Goal: Communication & Community: Answer question/provide support

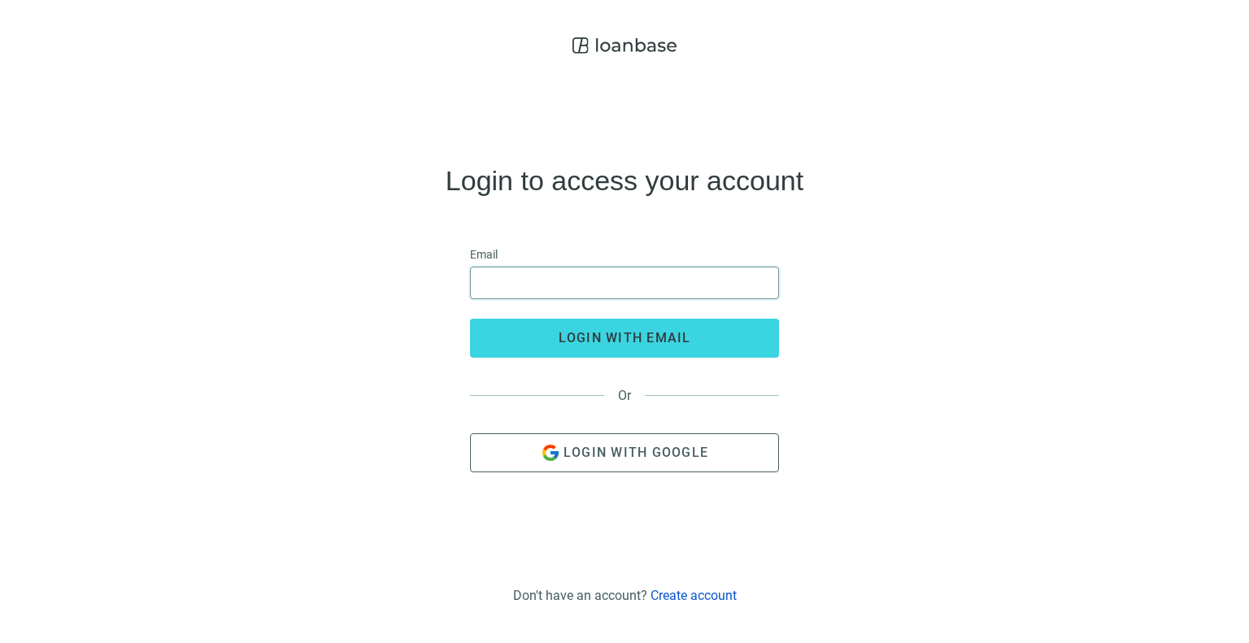
click at [562, 286] on input "email" at bounding box center [624, 282] width 288 height 31
type input "**********"
click at [470, 319] on button "login with email" at bounding box center [624, 338] width 309 height 39
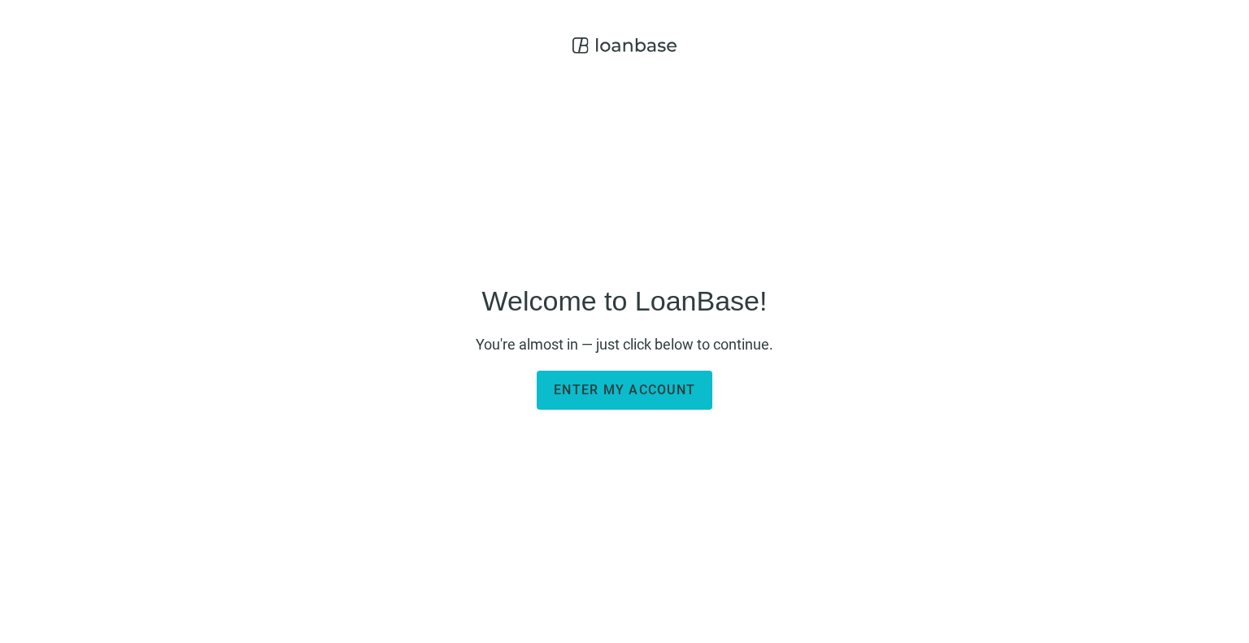
click at [666, 382] on span "Enter my account" at bounding box center [624, 389] width 141 height 15
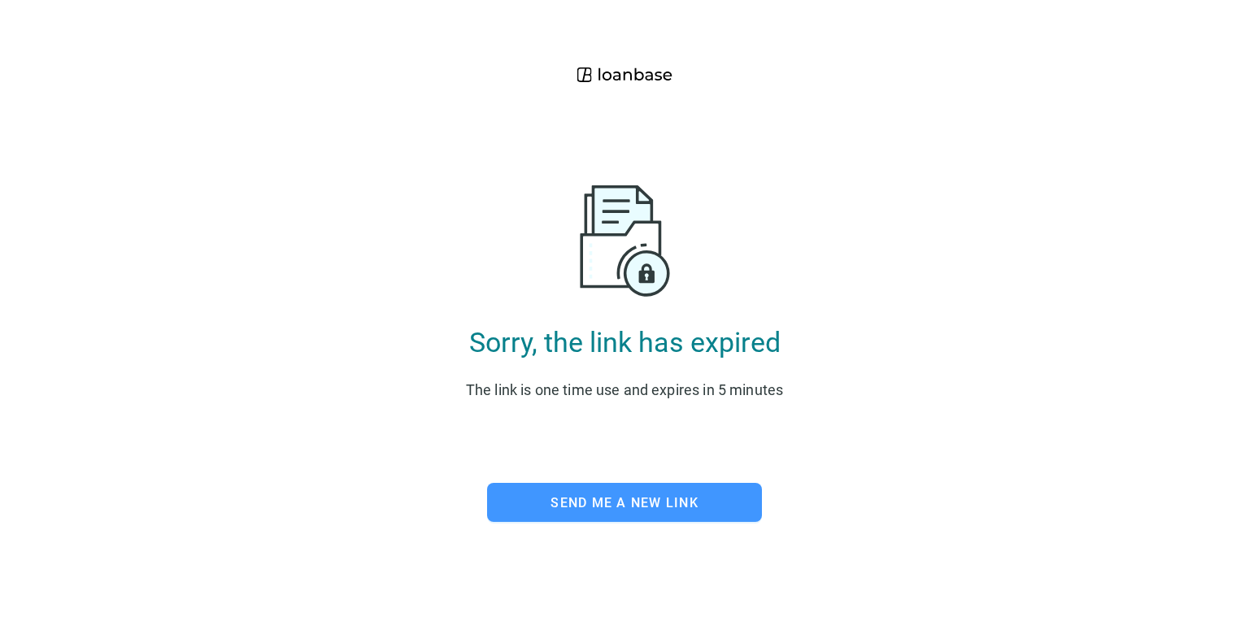
click at [643, 500] on span "Send me a new link" at bounding box center [624, 502] width 148 height 15
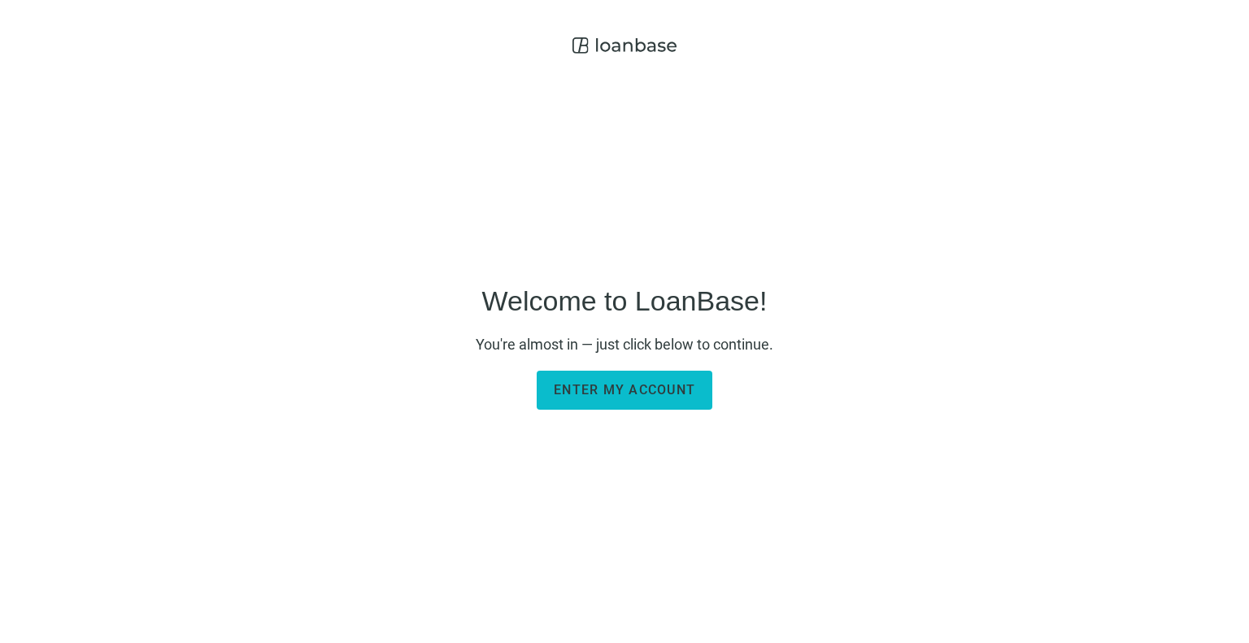
click at [639, 389] on span "Enter my account" at bounding box center [624, 389] width 141 height 15
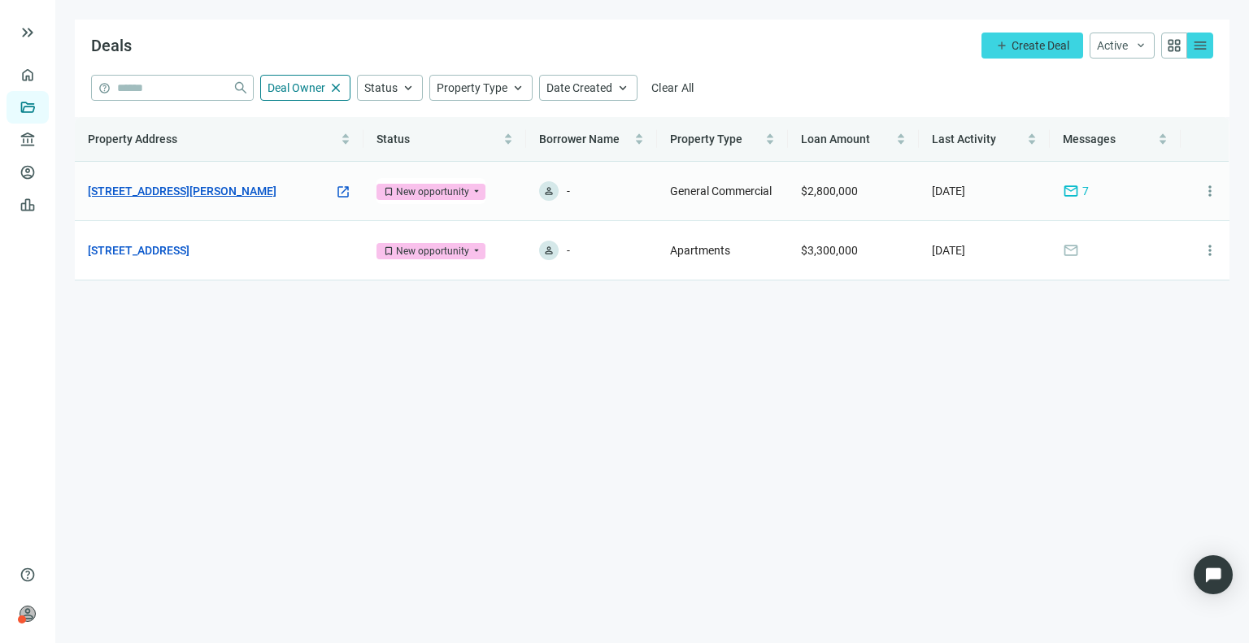
click at [193, 194] on link "[STREET_ADDRESS][PERSON_NAME]" at bounding box center [182, 191] width 189 height 18
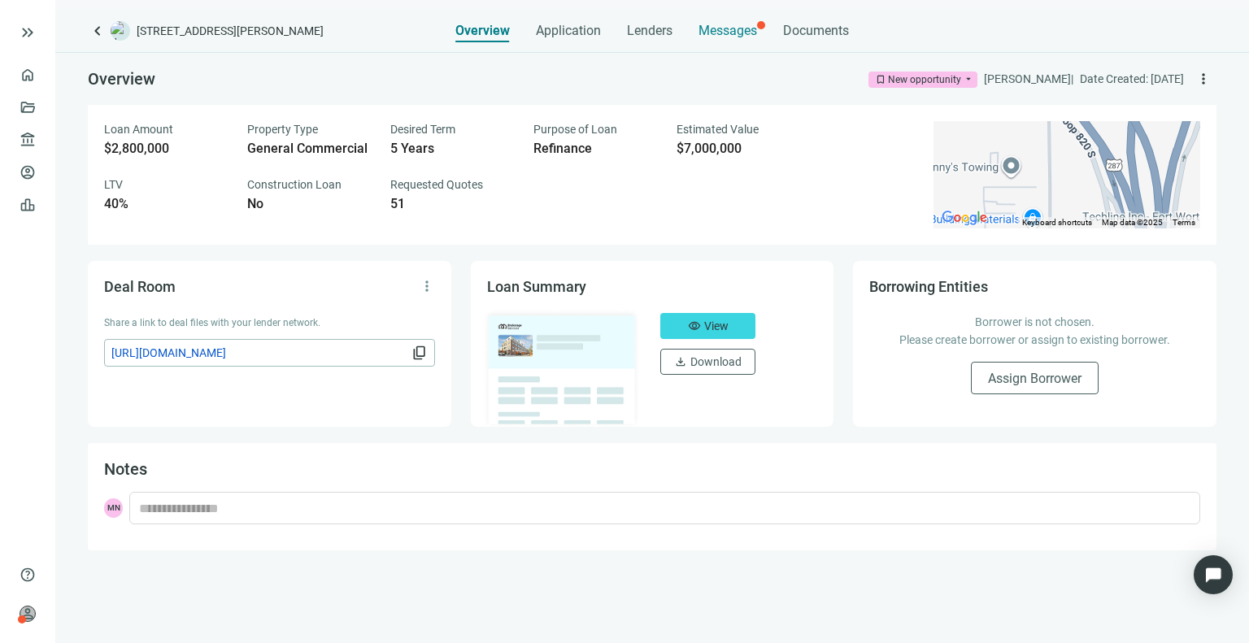
click at [698, 25] on span "Messages" at bounding box center [727, 30] width 59 height 15
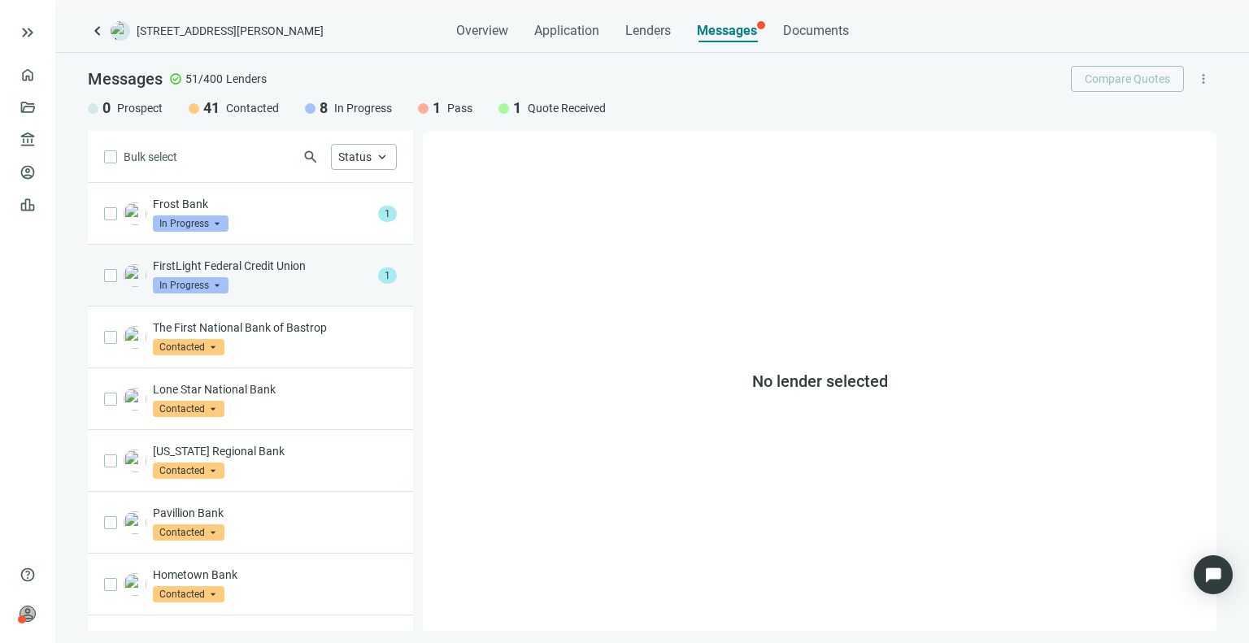
click at [340, 286] on div "FirstLight Federal Credit Union In Progress arrow_drop_down" at bounding box center [262, 276] width 219 height 36
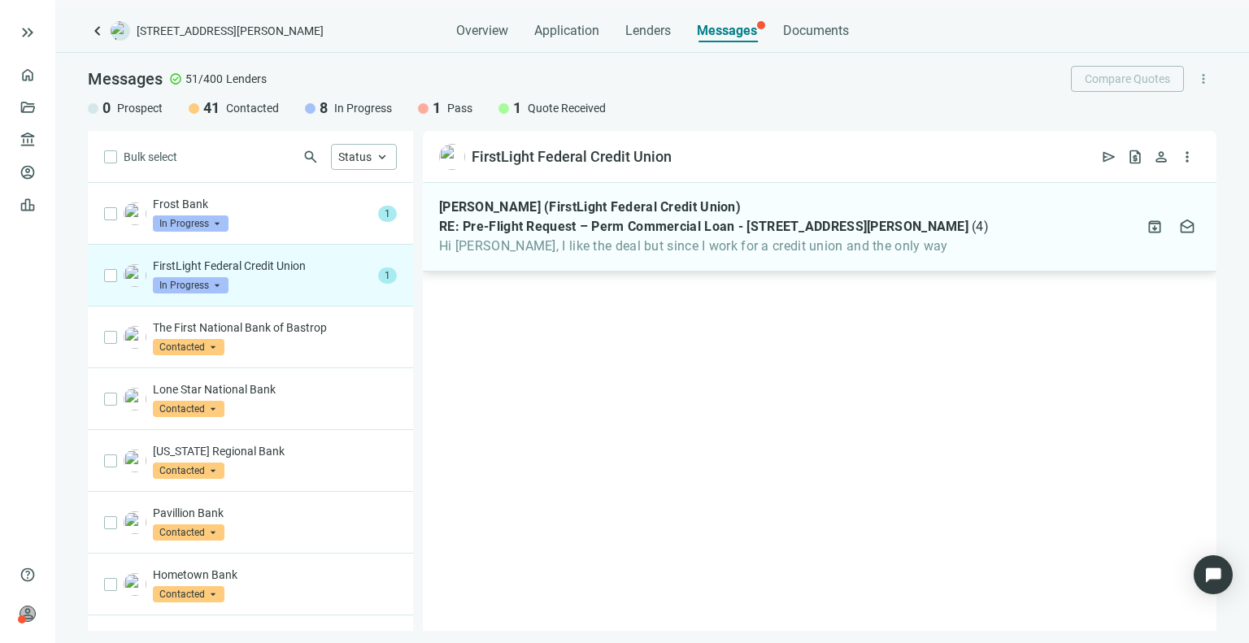
click at [568, 220] on span "RE: Pre-Flight Request – Perm Commercial Loan - [STREET_ADDRESS][PERSON_NAME]" at bounding box center [703, 227] width 529 height 16
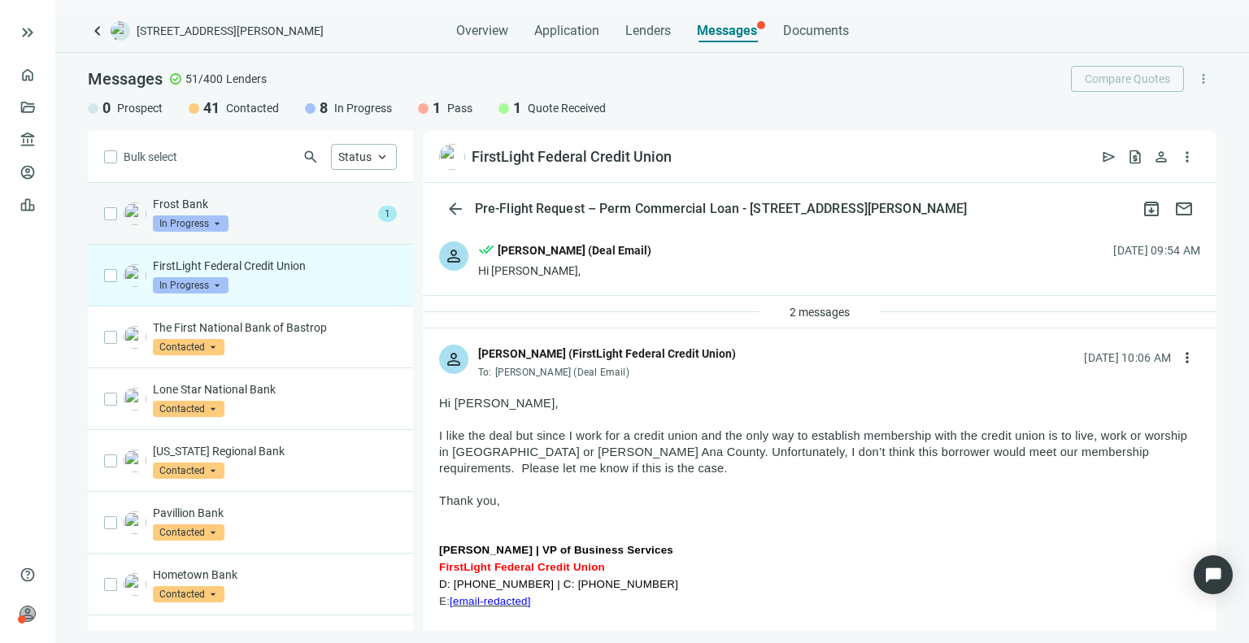
click at [312, 211] on p "Frost Bank" at bounding box center [262, 204] width 219 height 16
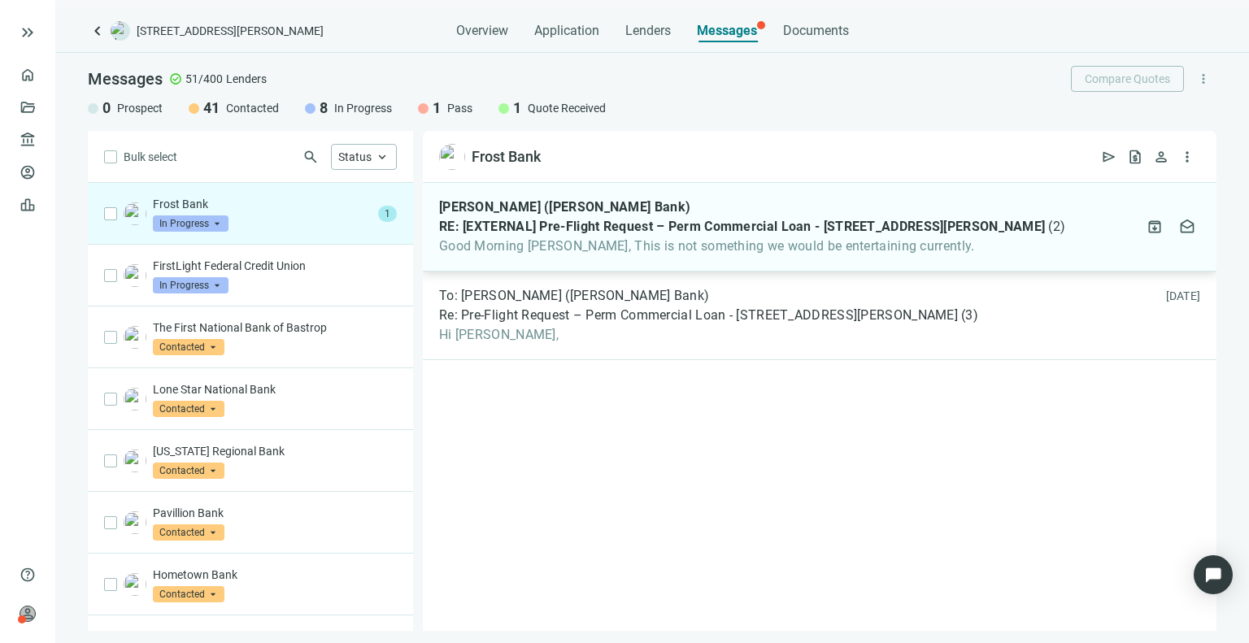
click at [553, 242] on span "Good Morning [PERSON_NAME], This is not something we would be entertaining curr…" at bounding box center [752, 246] width 626 height 16
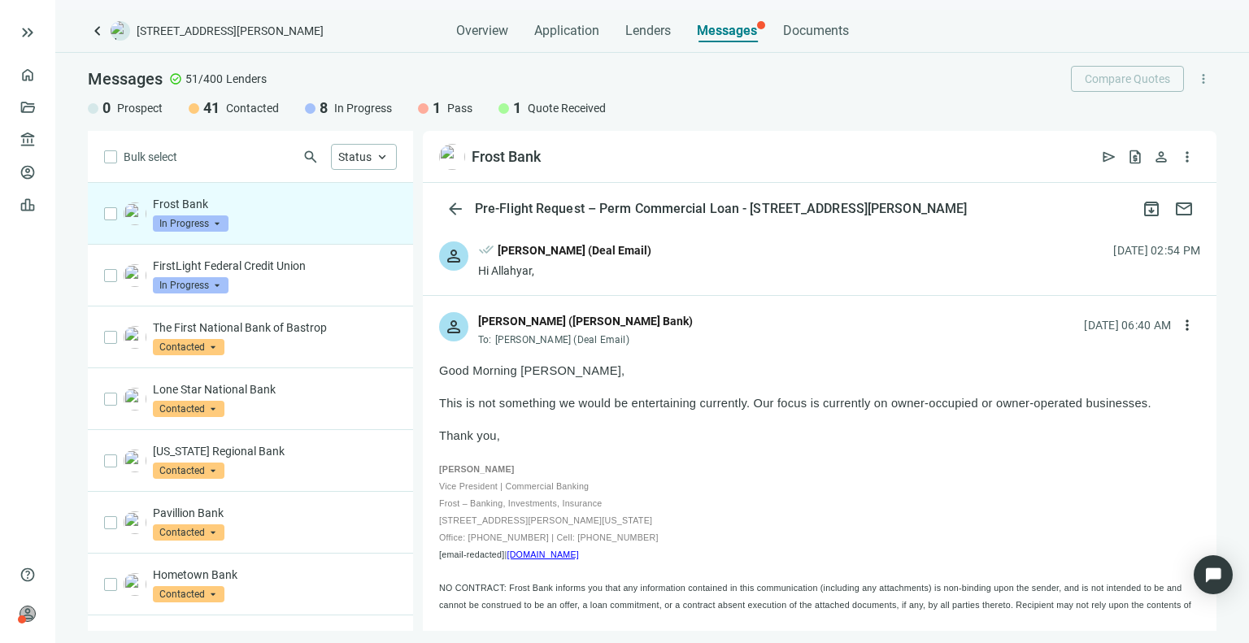
click at [198, 220] on span "In Progress" at bounding box center [191, 223] width 76 height 16
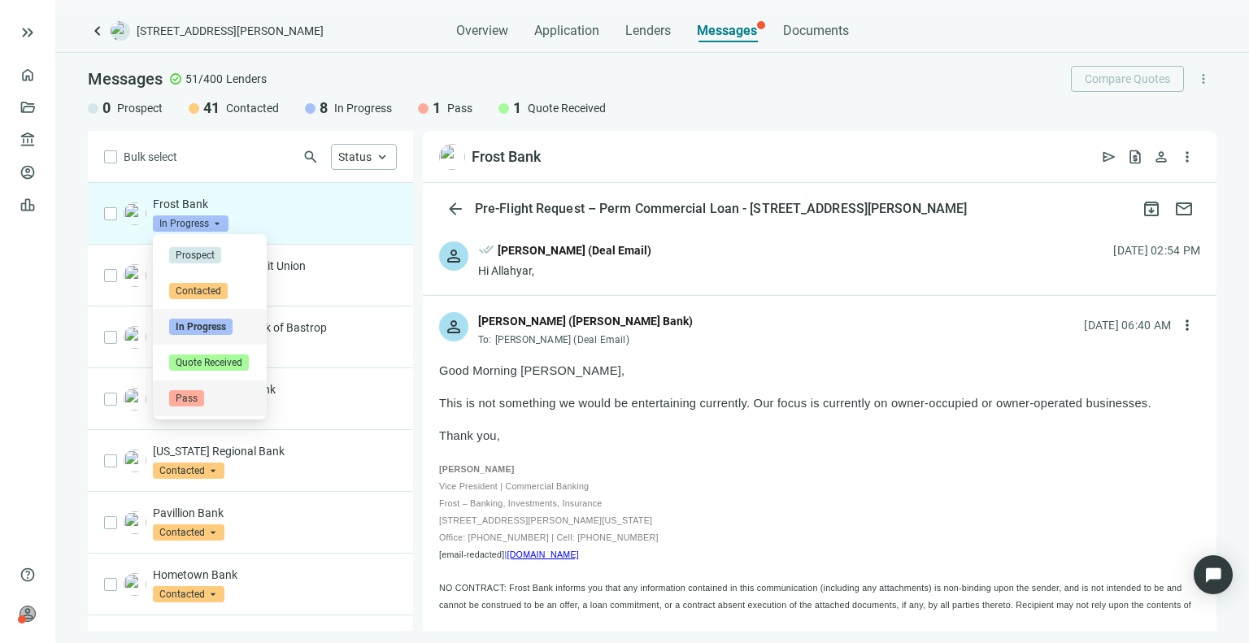
click at [205, 393] on div "Pass" at bounding box center [209, 398] width 81 height 16
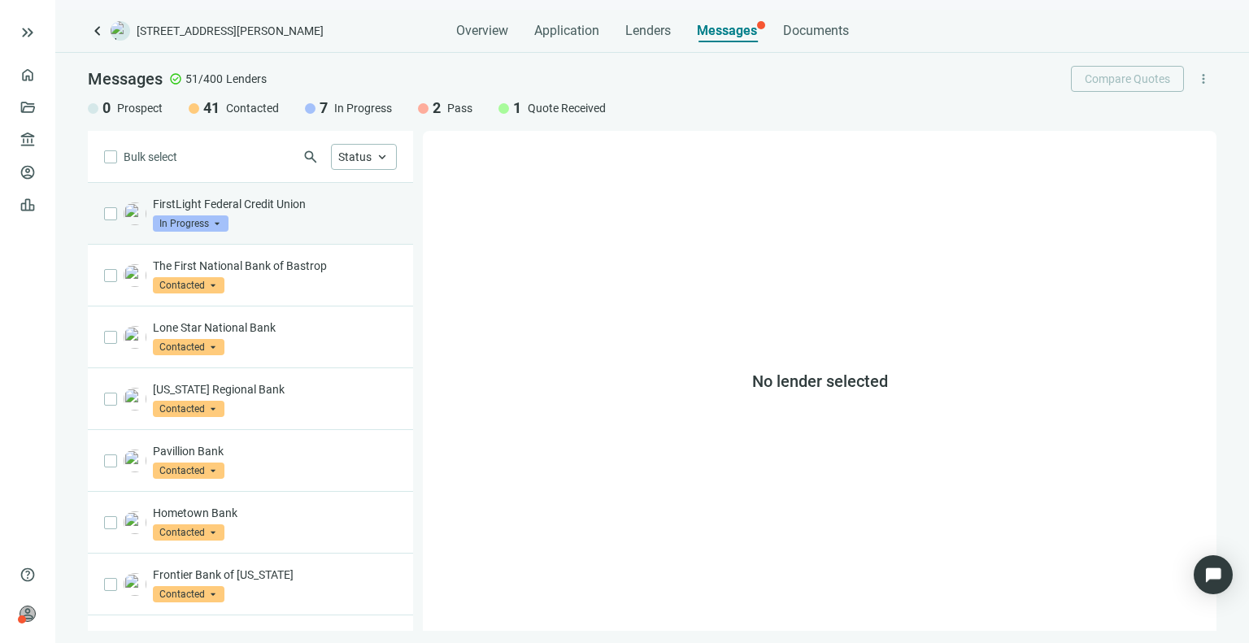
click at [293, 228] on div "FirstLight Federal Credit Union In Progress arrow_drop_down" at bounding box center [275, 214] width 244 height 36
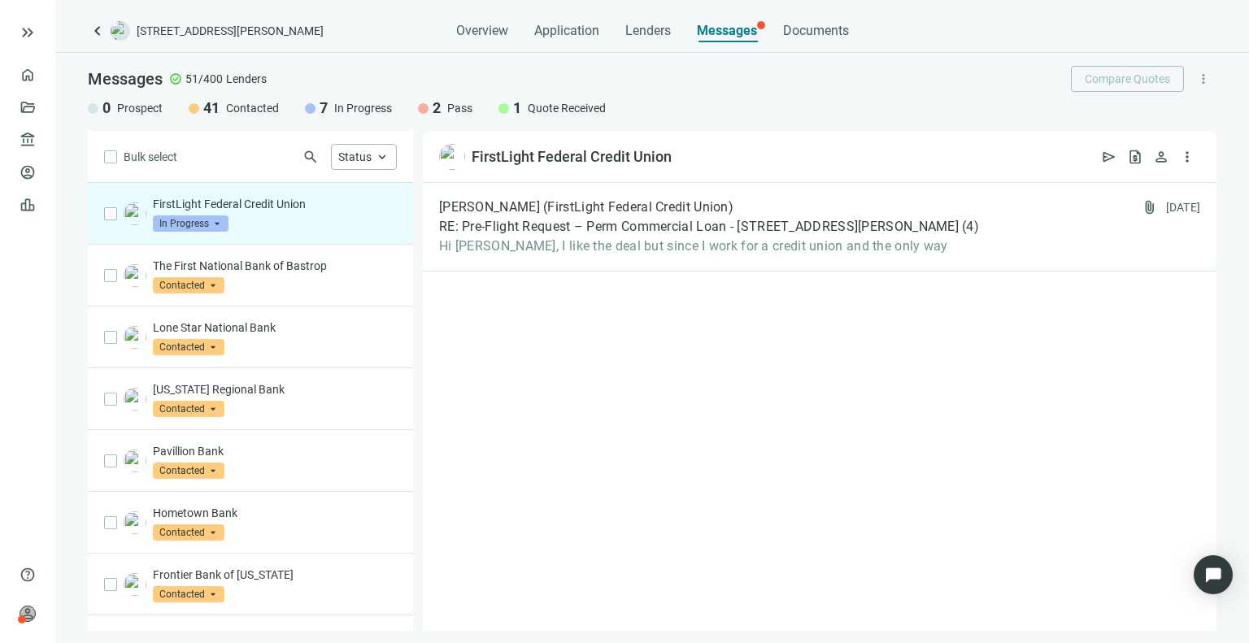
click at [195, 227] on span "In Progress" at bounding box center [191, 223] width 76 height 16
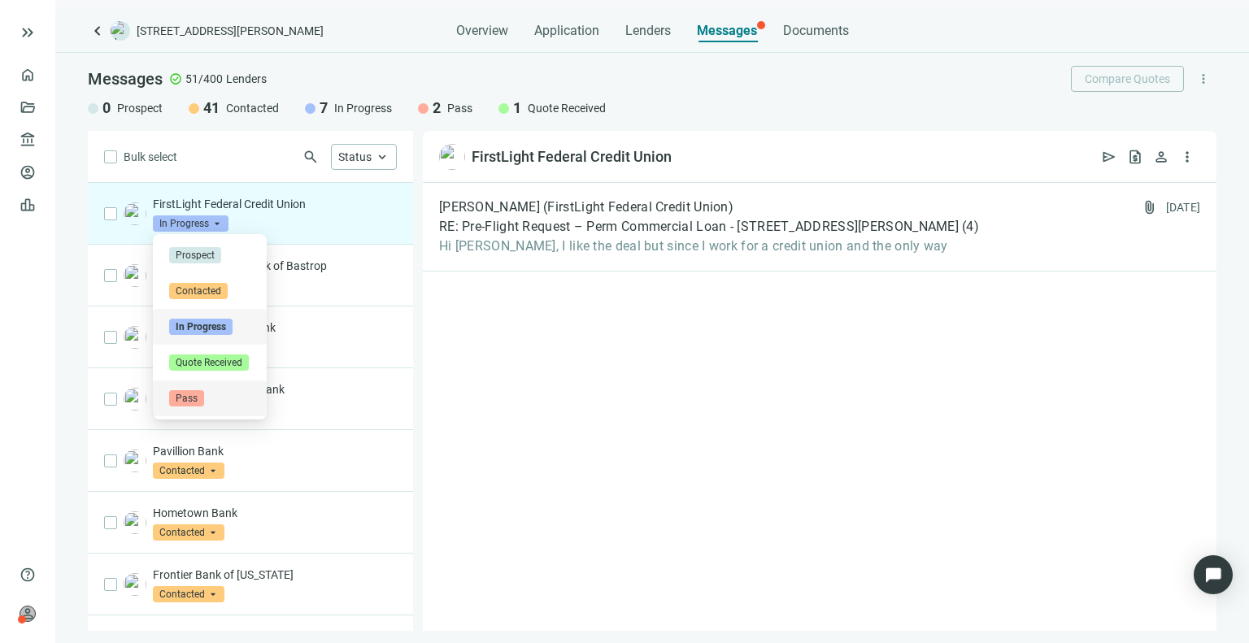
click at [202, 392] on span "Pass" at bounding box center [186, 398] width 35 height 16
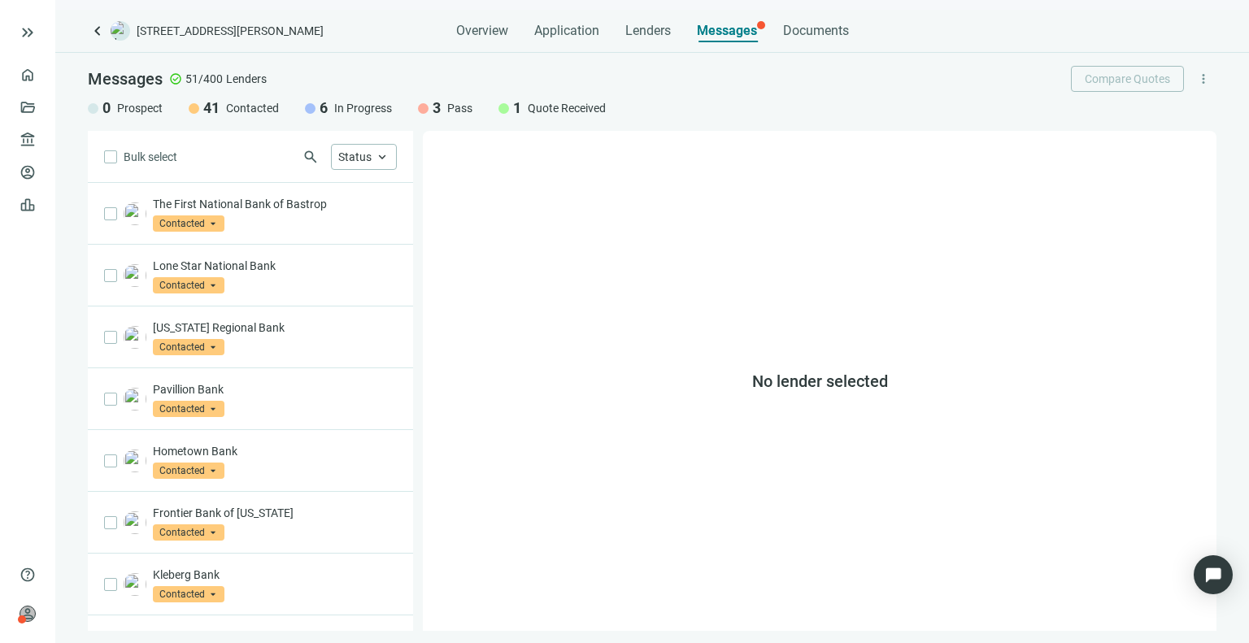
click at [341, 108] on span "In Progress" at bounding box center [363, 108] width 58 height 16
click at [361, 148] on div "Status keyboard_arrow_up" at bounding box center [364, 157] width 66 height 26
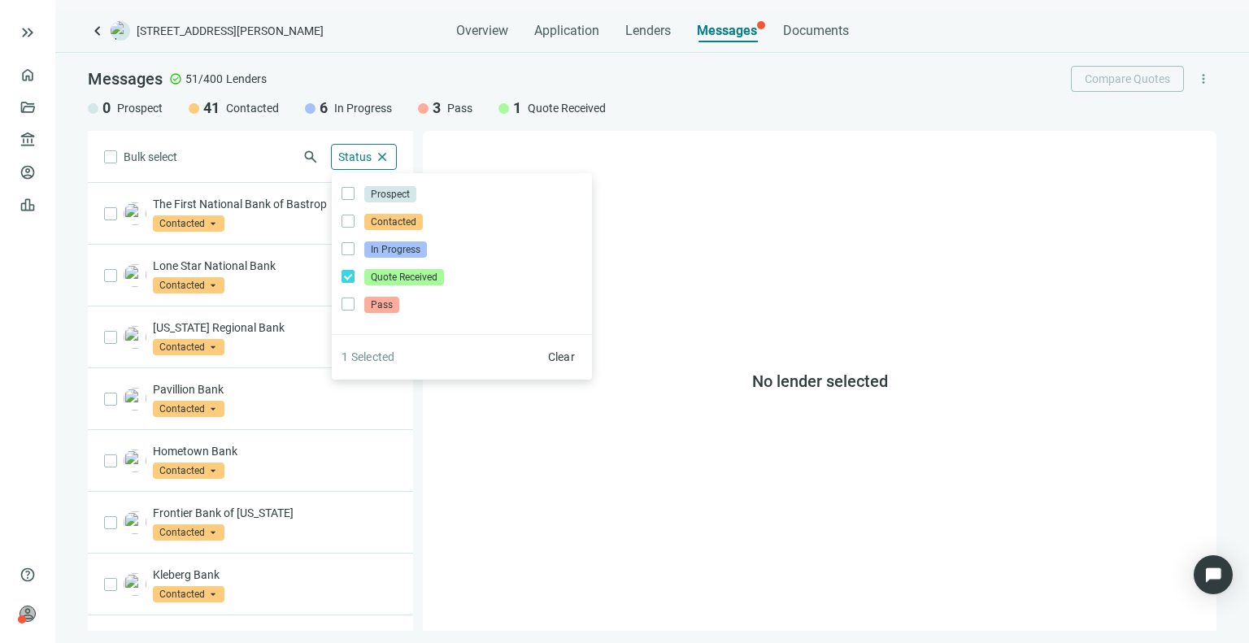
click at [254, 135] on div "Bulk select search Status close Prospect Only Contacted Only In Progress Only Q…" at bounding box center [250, 381] width 325 height 500
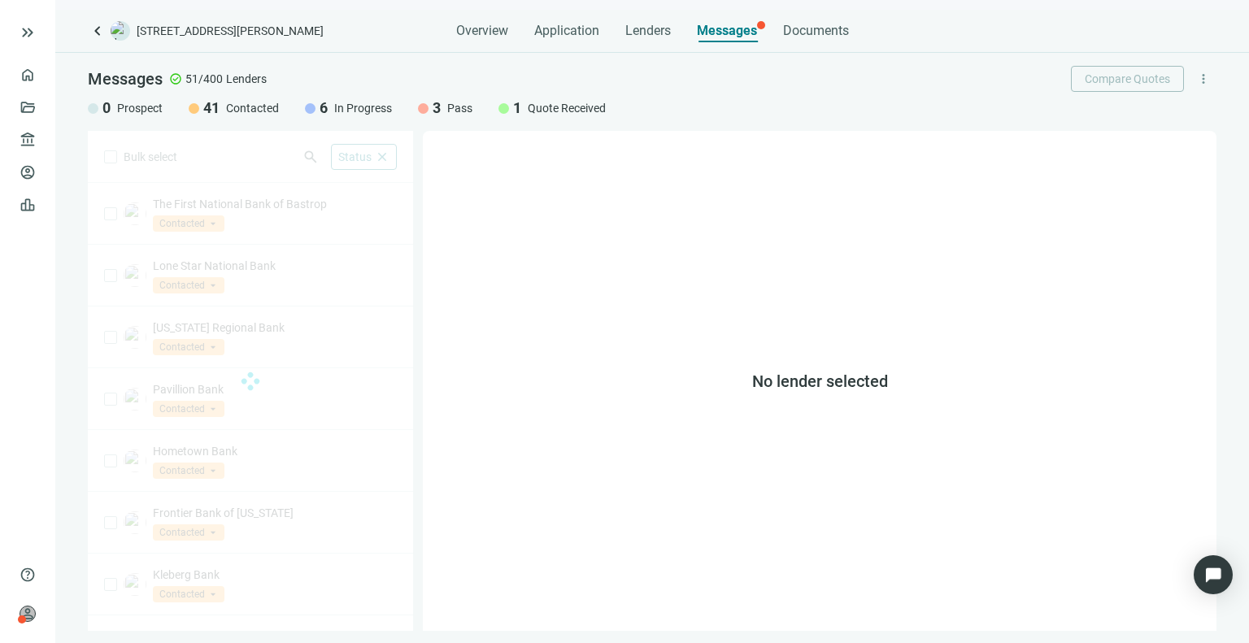
click at [254, 135] on div at bounding box center [250, 381] width 325 height 500
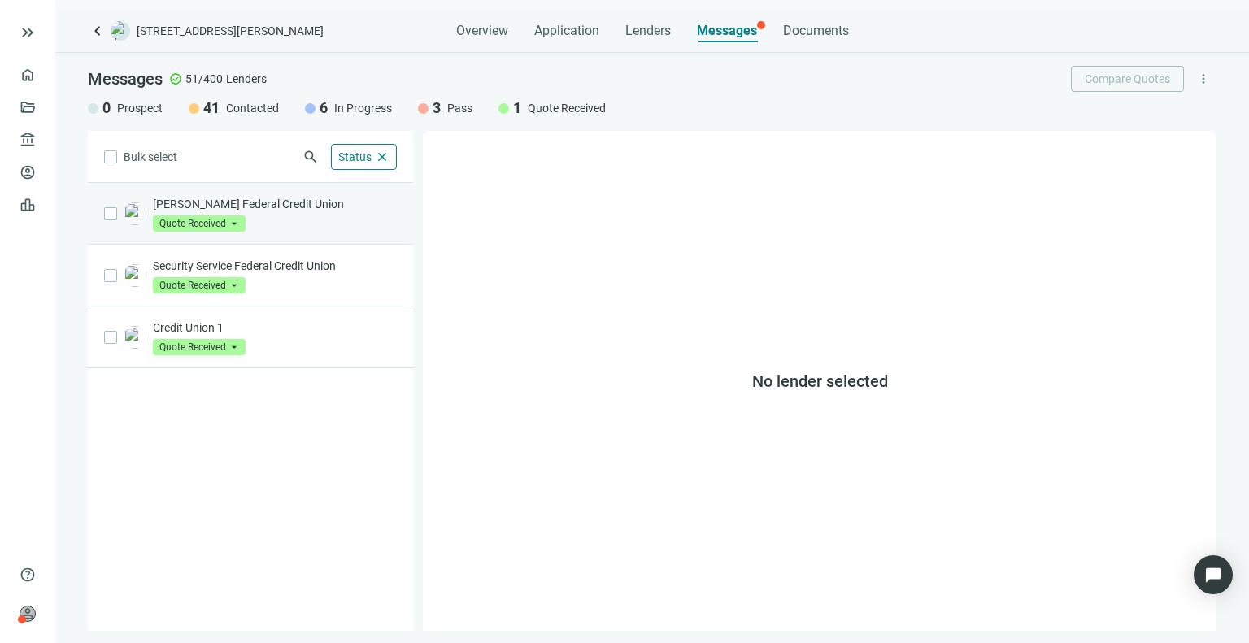
click at [295, 224] on div "[PERSON_NAME] Federal Credit Union Quote Received arrow_drop_down" at bounding box center [275, 214] width 244 height 36
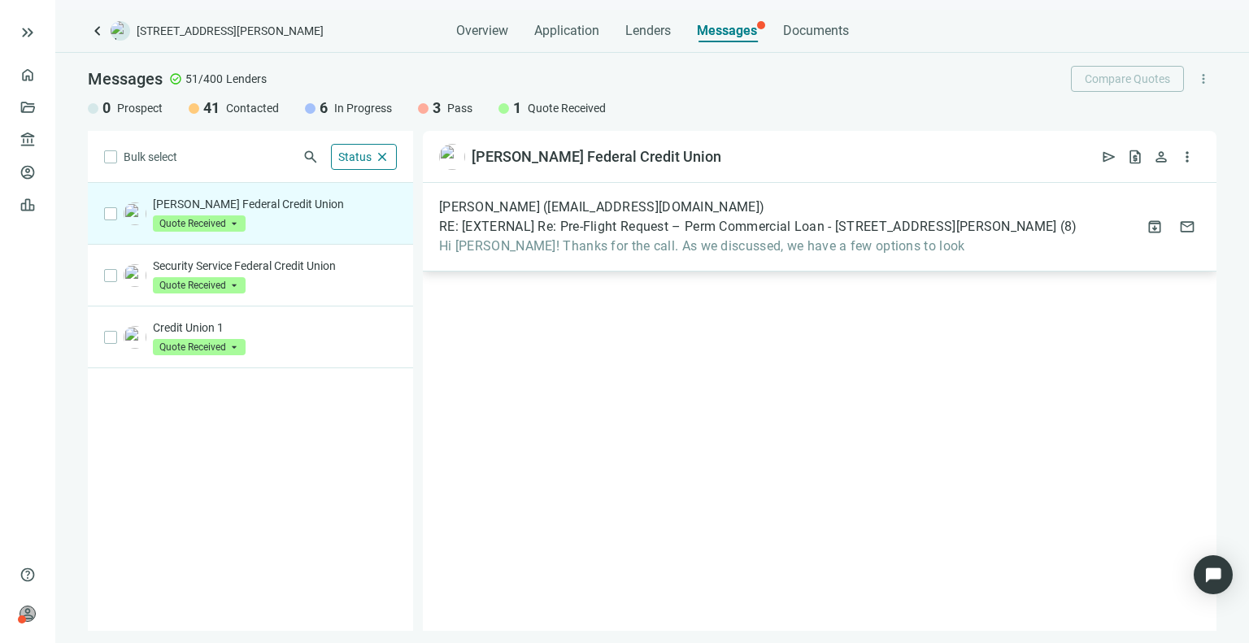
click at [604, 226] on span "RE: [EXTERNAL] Re: Pre-Flight Request – Perm Commercial Loan - [STREET_ADDRESS]…" at bounding box center [748, 227] width 618 height 16
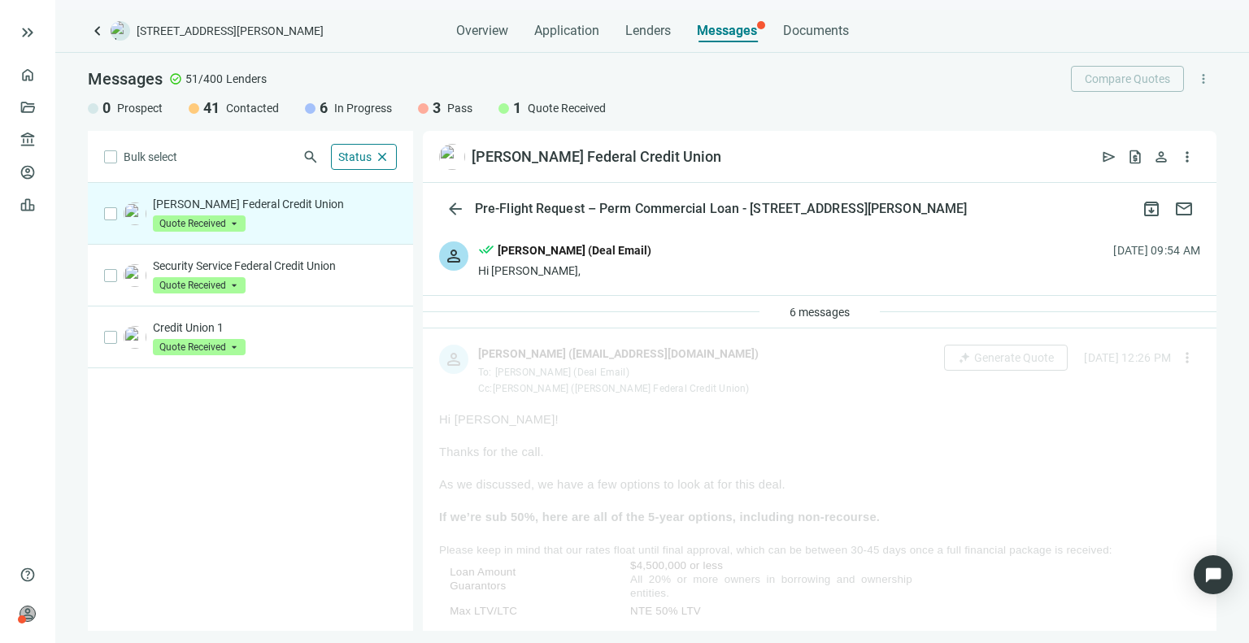
scroll to position [232, 0]
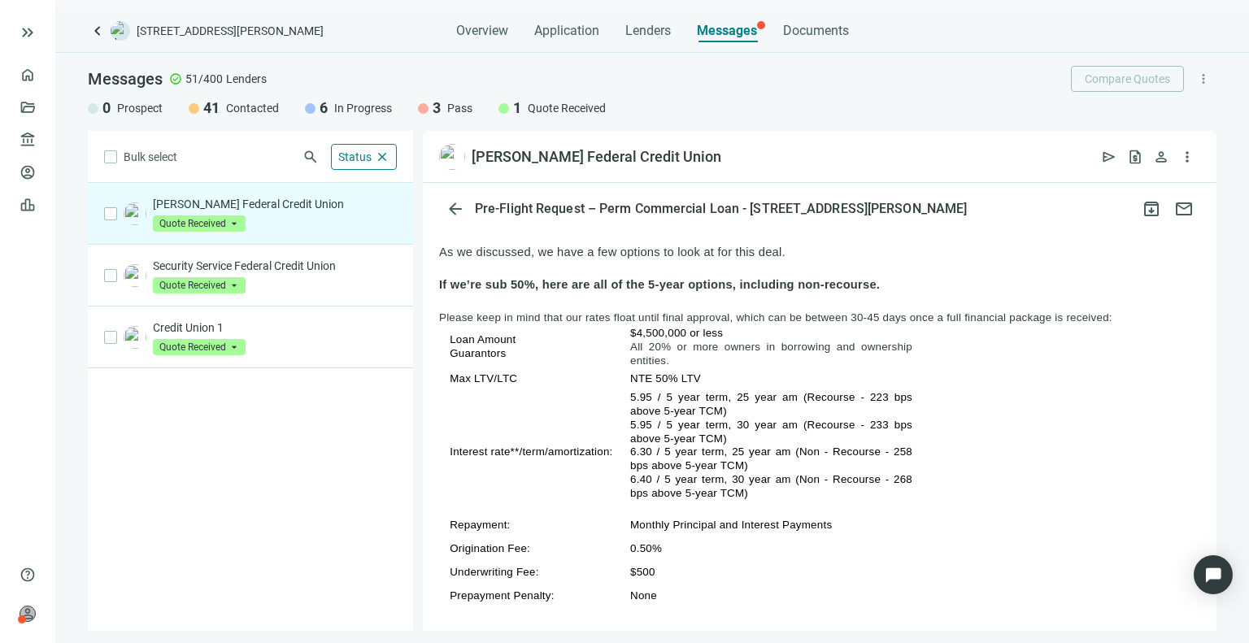
drag, startPoint x: 665, startPoint y: 586, endPoint x: 437, endPoint y: 289, distance: 374.6
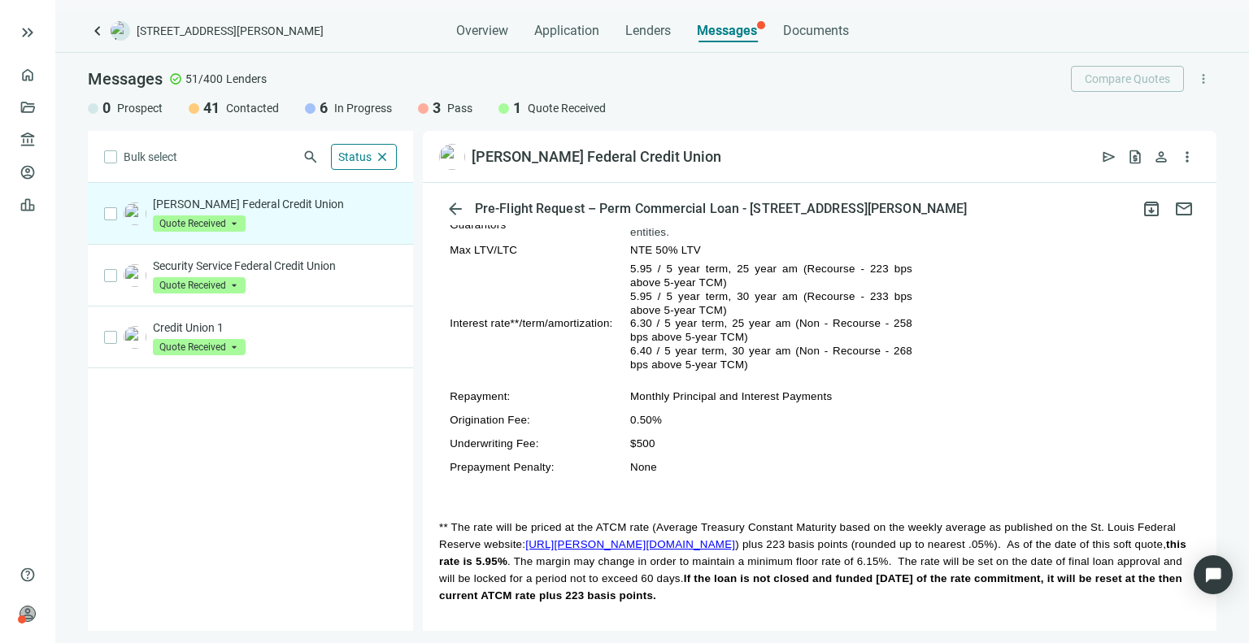
scroll to position [361, 0]
click at [866, 263] on span "5.95 / 5 year term, 25 year am (Recourse - 223 bps above 5-year TCM)" at bounding box center [771, 276] width 282 height 26
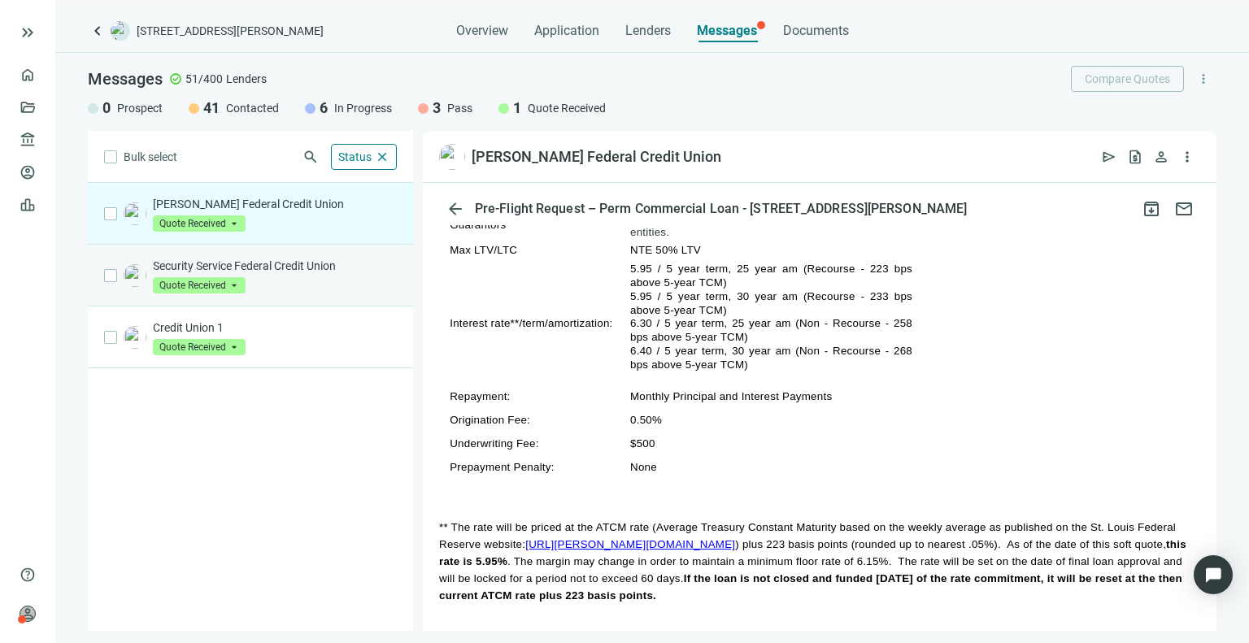
click at [312, 259] on p "Security Service Federal Credit Union" at bounding box center [275, 266] width 244 height 16
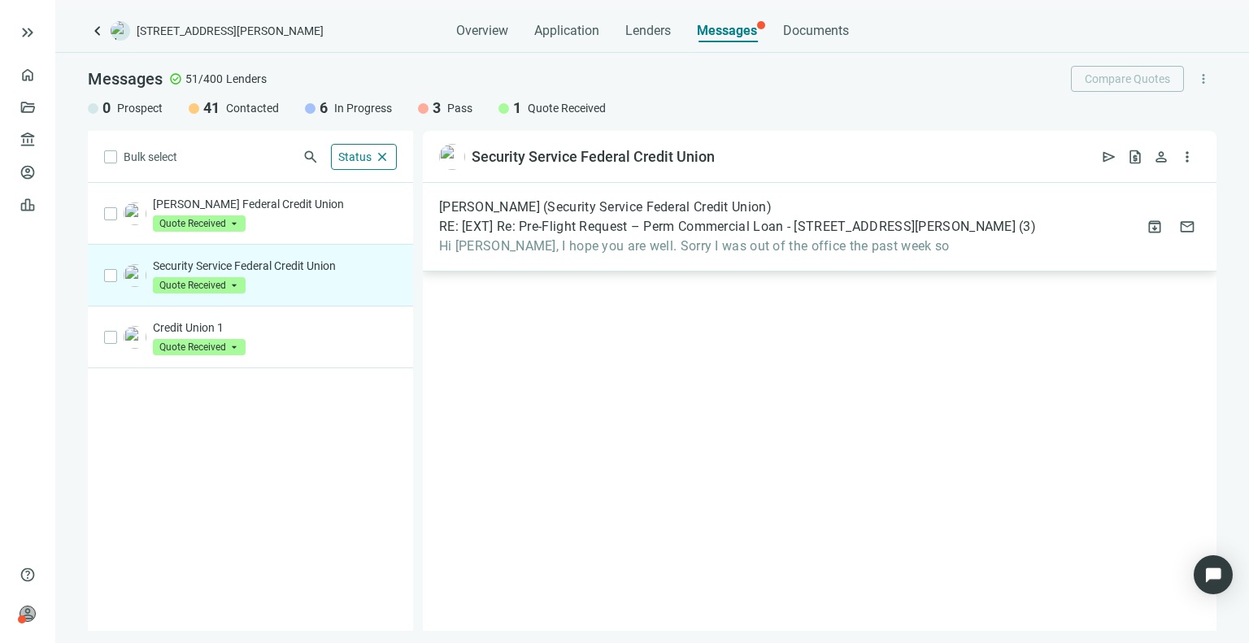
click at [553, 235] on div "[PERSON_NAME] (Security Service Federal Credit Union) RE: [EXT] Re: Pre-Flight …" at bounding box center [737, 226] width 597 height 55
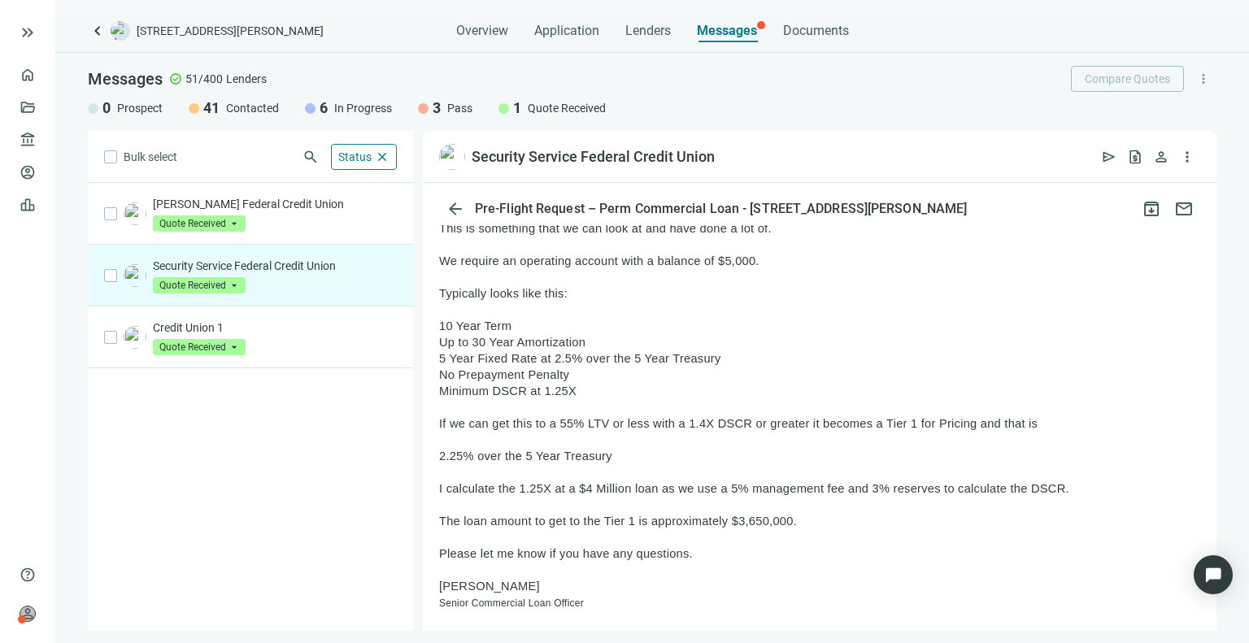
scroll to position [271, 0]
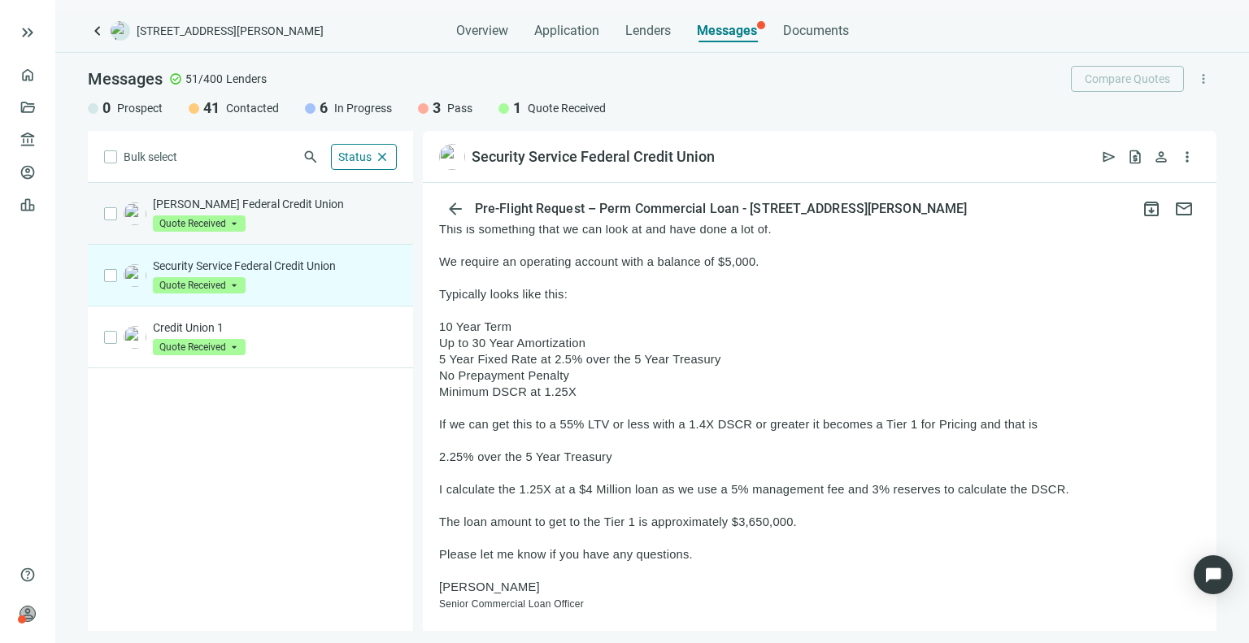
click at [358, 233] on div "[PERSON_NAME] Federal Credit Union Quote Received arrow_drop_down" at bounding box center [250, 214] width 325 height 62
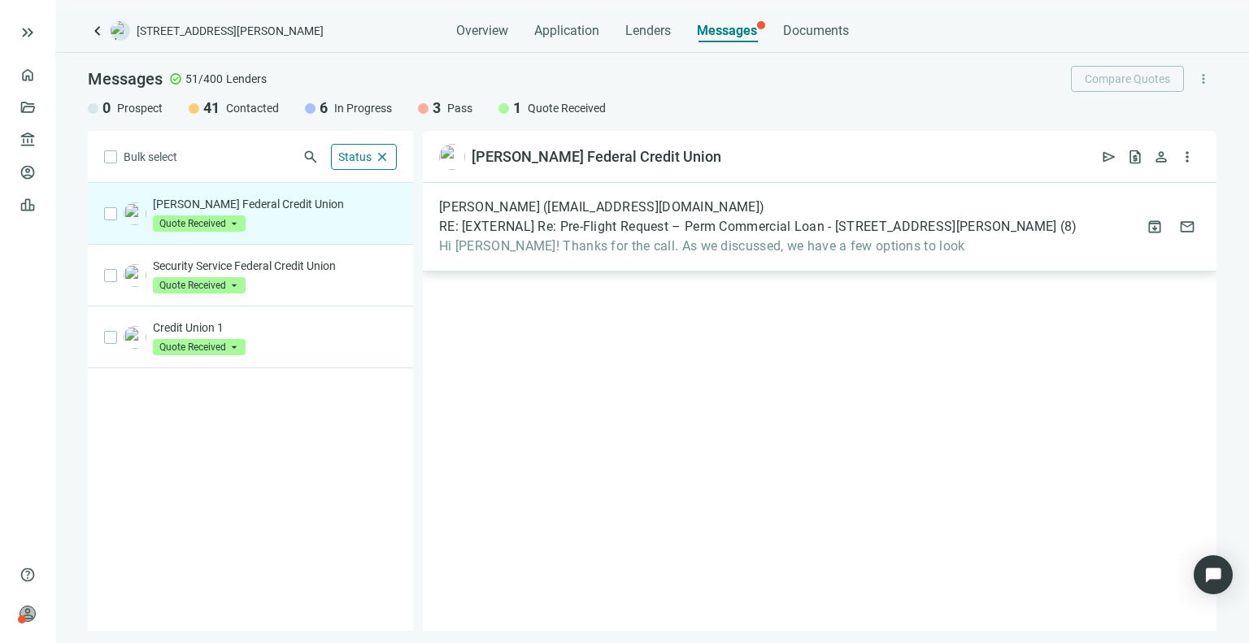
click at [647, 255] on div "[PERSON_NAME] ([EMAIL_ADDRESS][DOMAIN_NAME]) RE: [EXTERNAL] Re: Pre-Flight Requ…" at bounding box center [819, 227] width 793 height 89
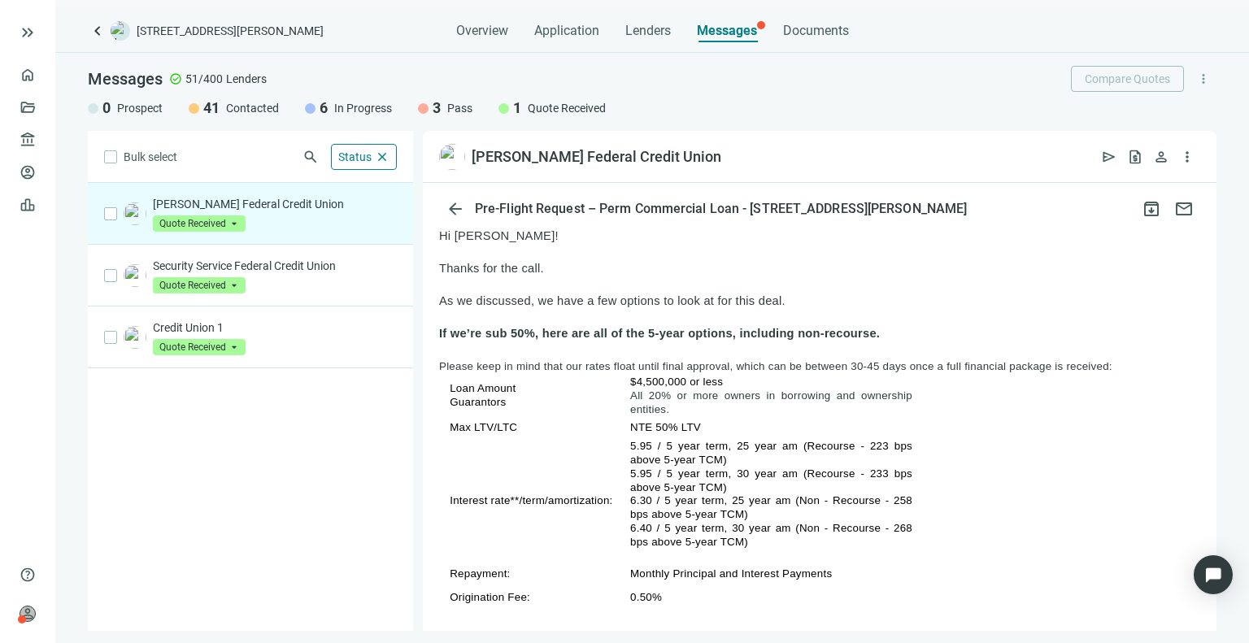
scroll to position [185, 0]
drag, startPoint x: 740, startPoint y: 158, endPoint x: 480, endPoint y: 180, distance: 261.0
click at [480, 180] on div "[PERSON_NAME] Federal Credit Union open_in_new send request_quote person more_v…" at bounding box center [819, 157] width 793 height 52
copy div "andolph-[PERSON_NAME] Federal Credit Union"
click at [737, 159] on span "open_in_new" at bounding box center [736, 157] width 16 height 16
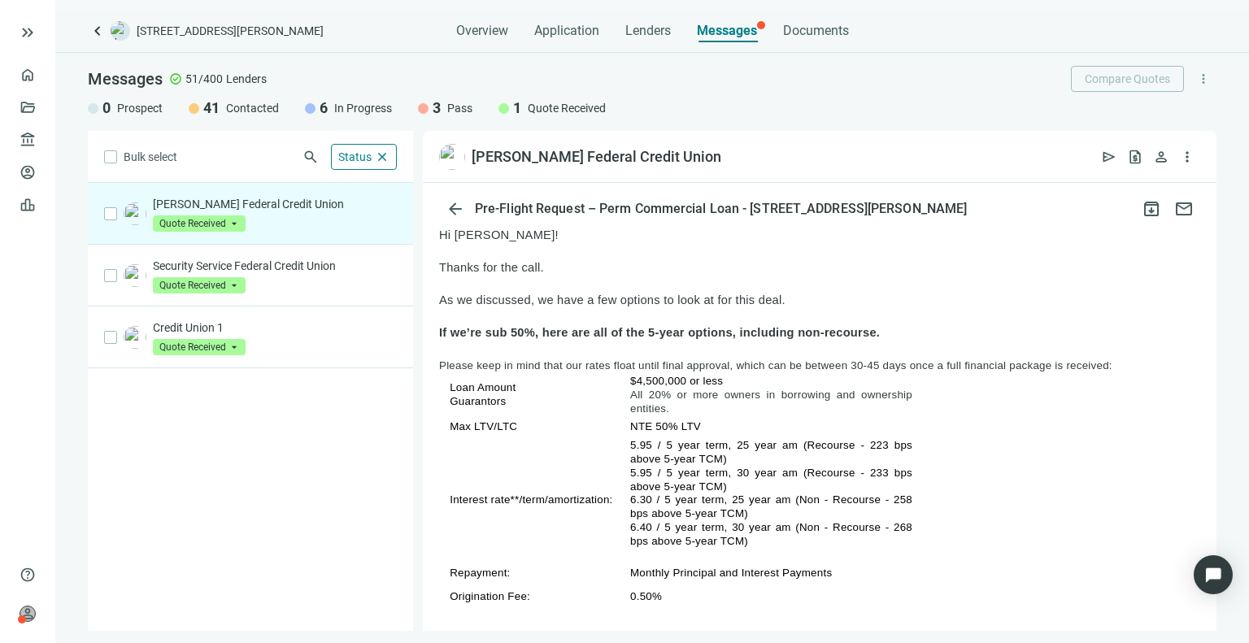
click at [760, 159] on div "[PERSON_NAME] Federal Credit Union open_in_new send request_quote person more_v…" at bounding box center [819, 157] width 793 height 52
drag, startPoint x: 760, startPoint y: 159, endPoint x: 469, endPoint y: 158, distance: 291.0
click at [469, 158] on div "[PERSON_NAME] Federal Credit Union open_in_new send request_quote person more_v…" at bounding box center [819, 157] width 793 height 52
copy div "[PERSON_NAME] Federal Credit Union"
click at [356, 436] on div "[PERSON_NAME] Federal Credit Union Quote Received arrow_drop_down Security Serv…" at bounding box center [250, 407] width 325 height 448
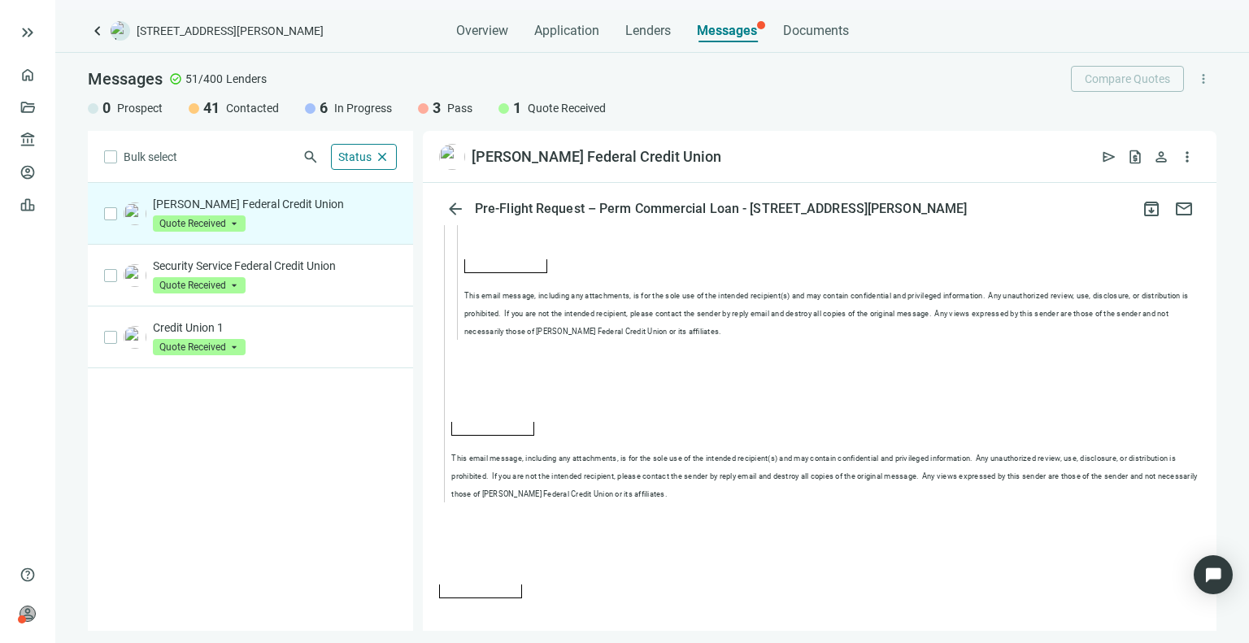
scroll to position [3908, 0]
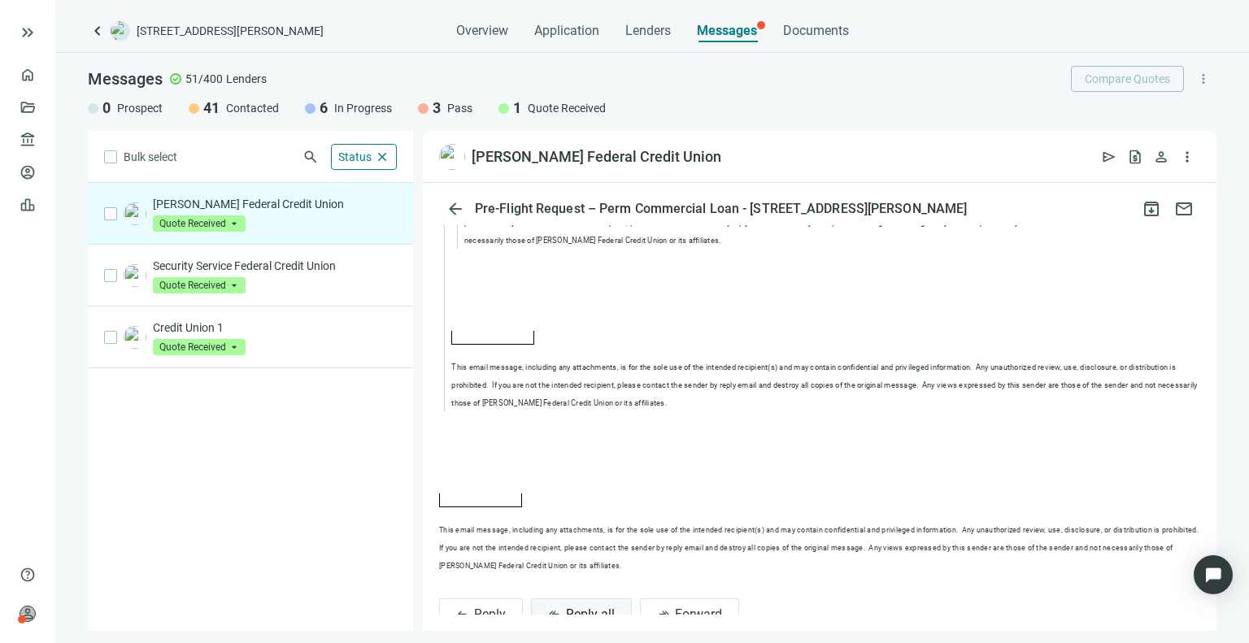
click at [594, 606] on span "Reply all" at bounding box center [590, 613] width 49 height 15
type textarea "**********"
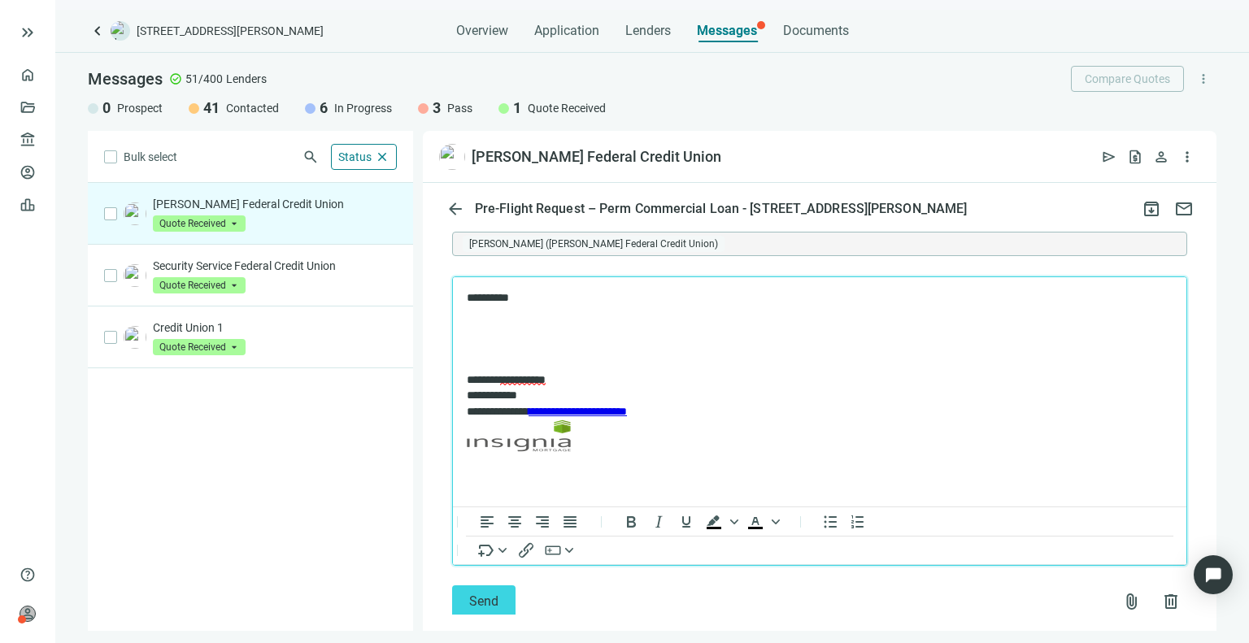
scroll to position [4341, 0]
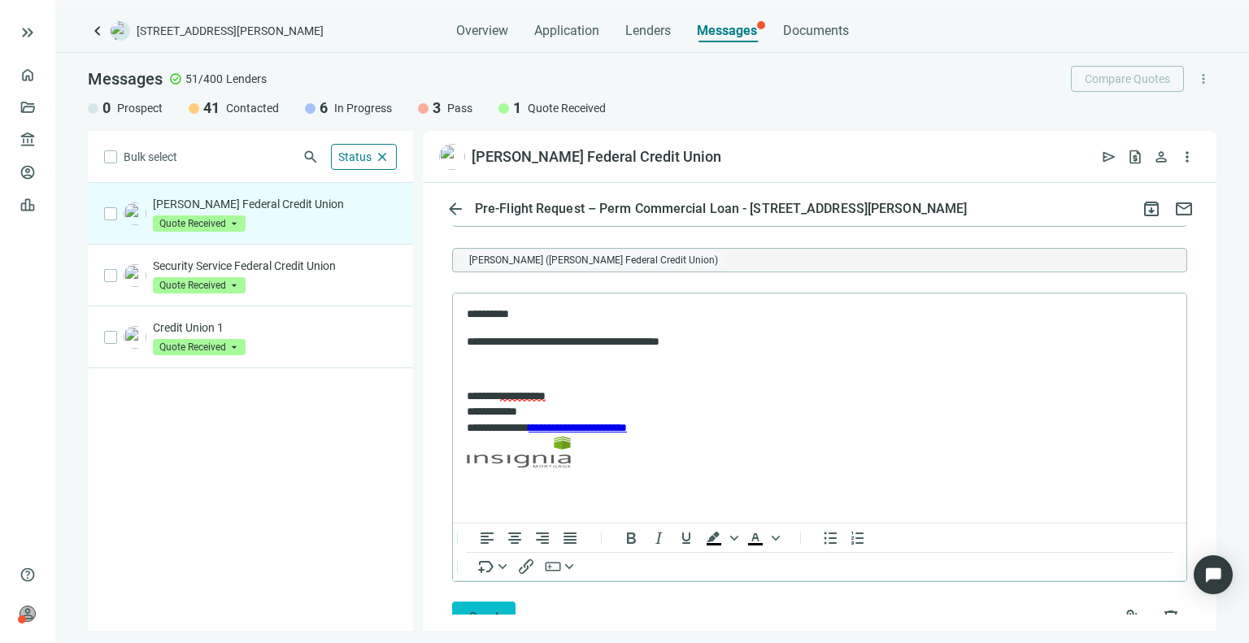
click at [472, 601] on button "Send" at bounding box center [483, 617] width 63 height 33
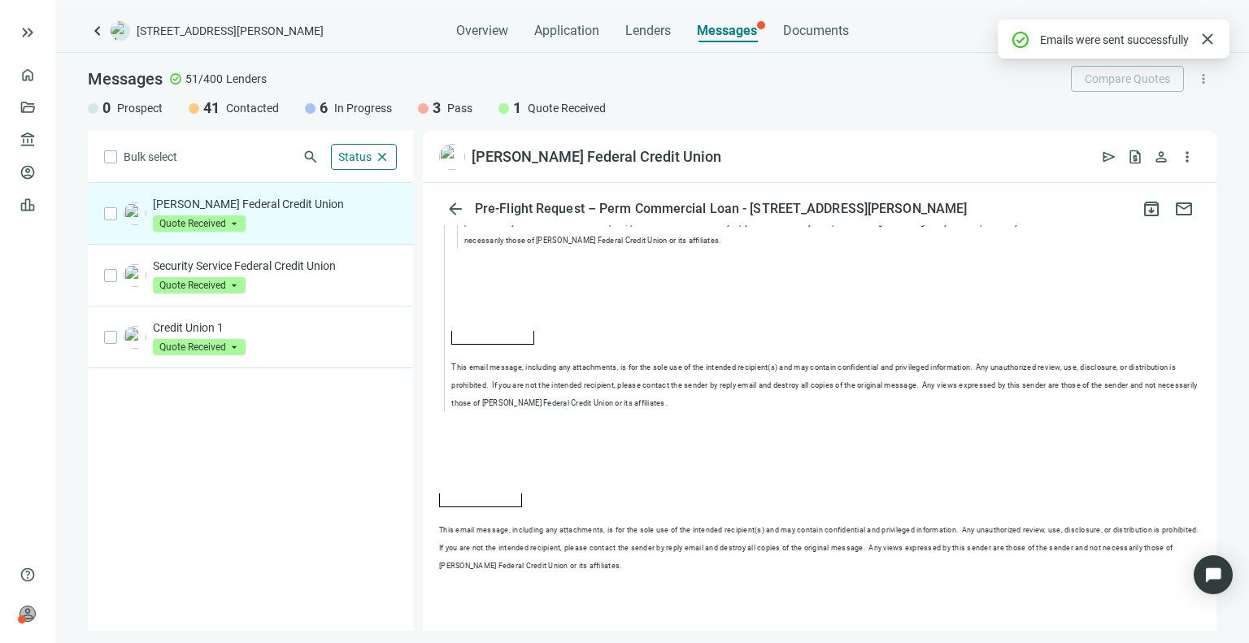
scroll to position [4303, 0]
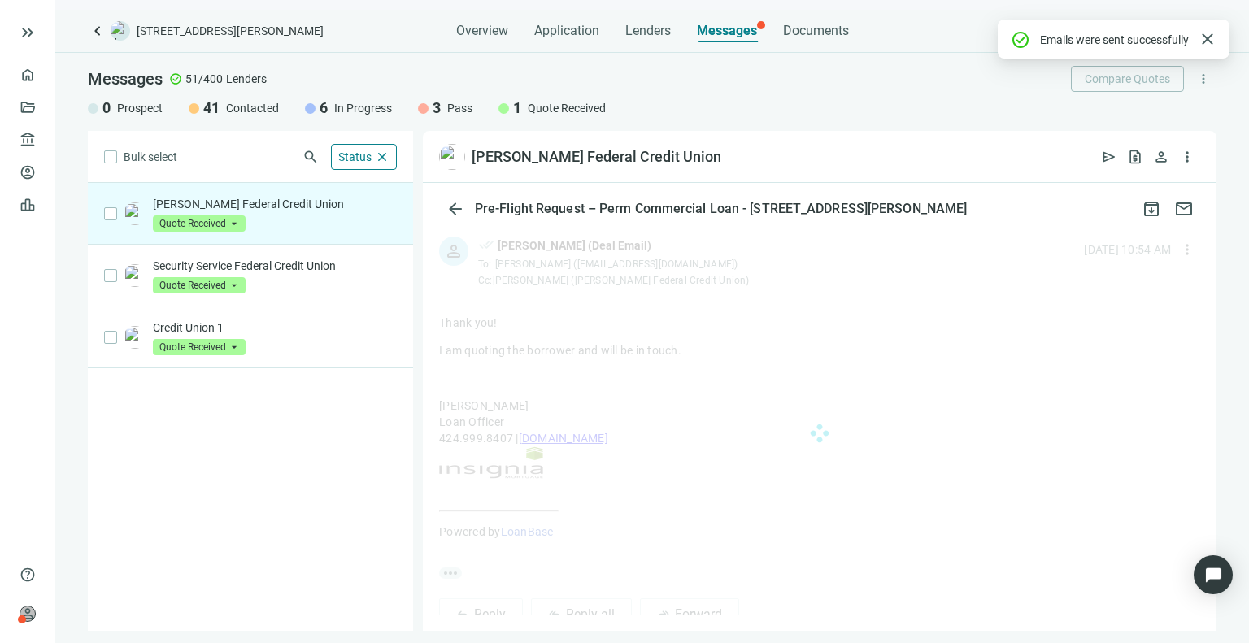
click at [215, 220] on span "Quote Received" at bounding box center [199, 223] width 93 height 16
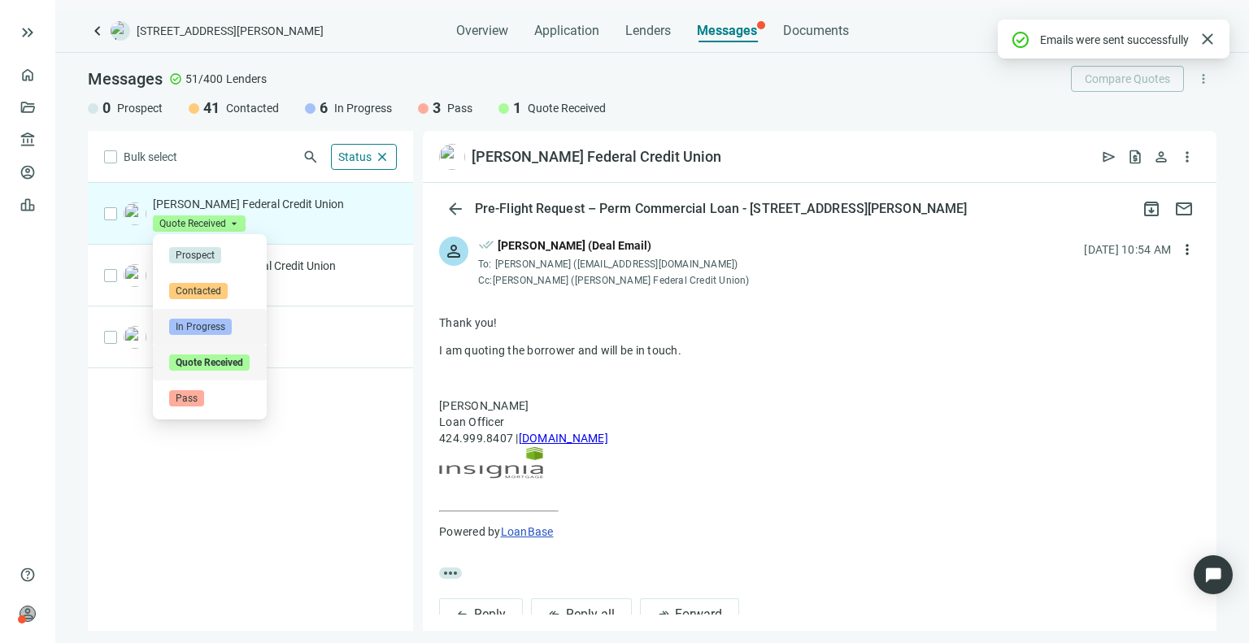
click at [323, 432] on div "[PERSON_NAME] Federal Credit Union Quote Received arrow_drop_down contacted in_…" at bounding box center [250, 407] width 325 height 448
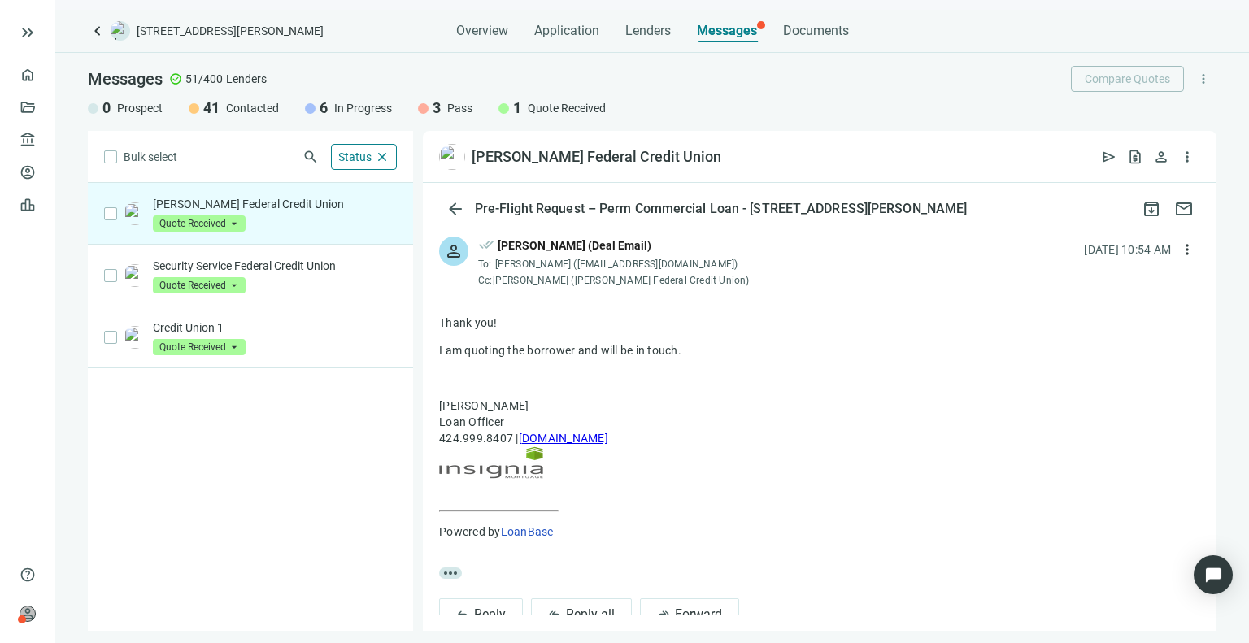
click at [323, 432] on div "[PERSON_NAME] Federal Credit Union Quote Received arrow_drop_down contacted in_…" at bounding box center [250, 407] width 325 height 448
click at [708, 34] on span "Messages" at bounding box center [727, 30] width 60 height 15
click at [485, 29] on span "Overview" at bounding box center [482, 31] width 52 height 16
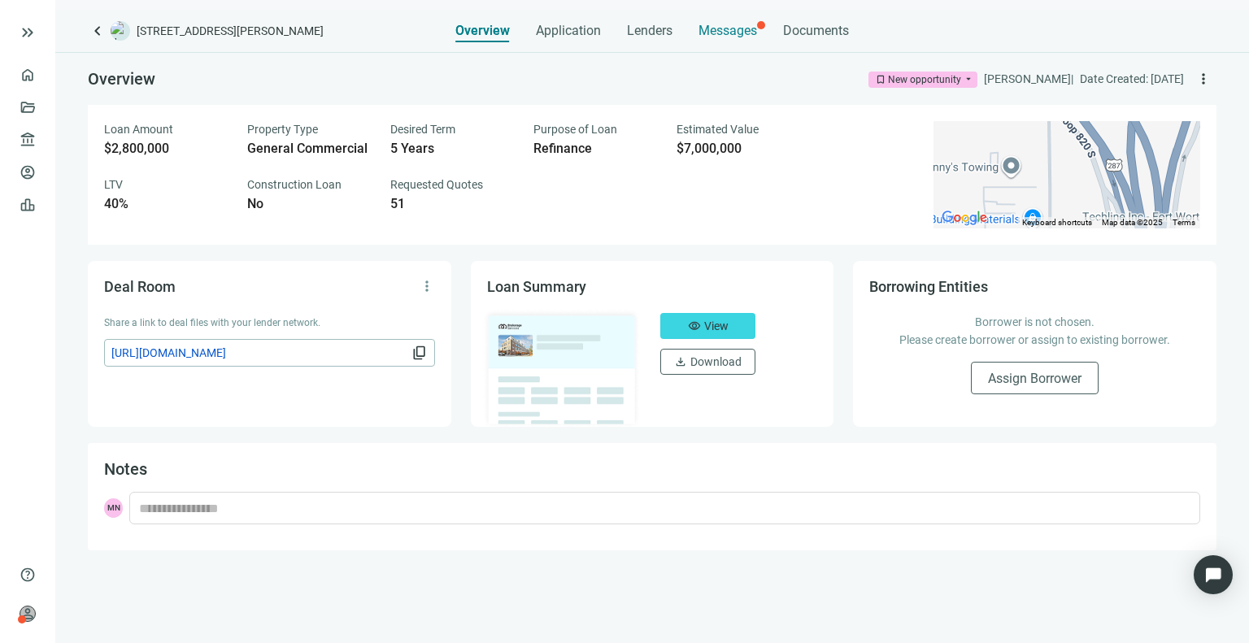
click at [724, 11] on div "Messages" at bounding box center [727, 26] width 59 height 33
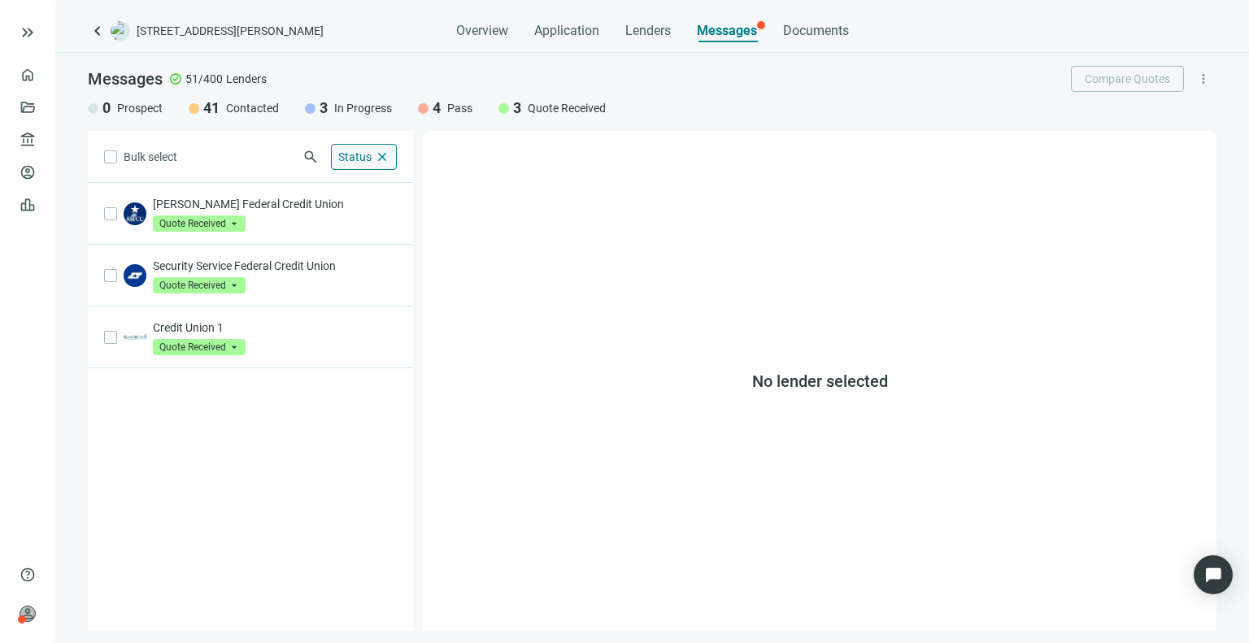
click at [378, 154] on span "close" at bounding box center [382, 157] width 15 height 15
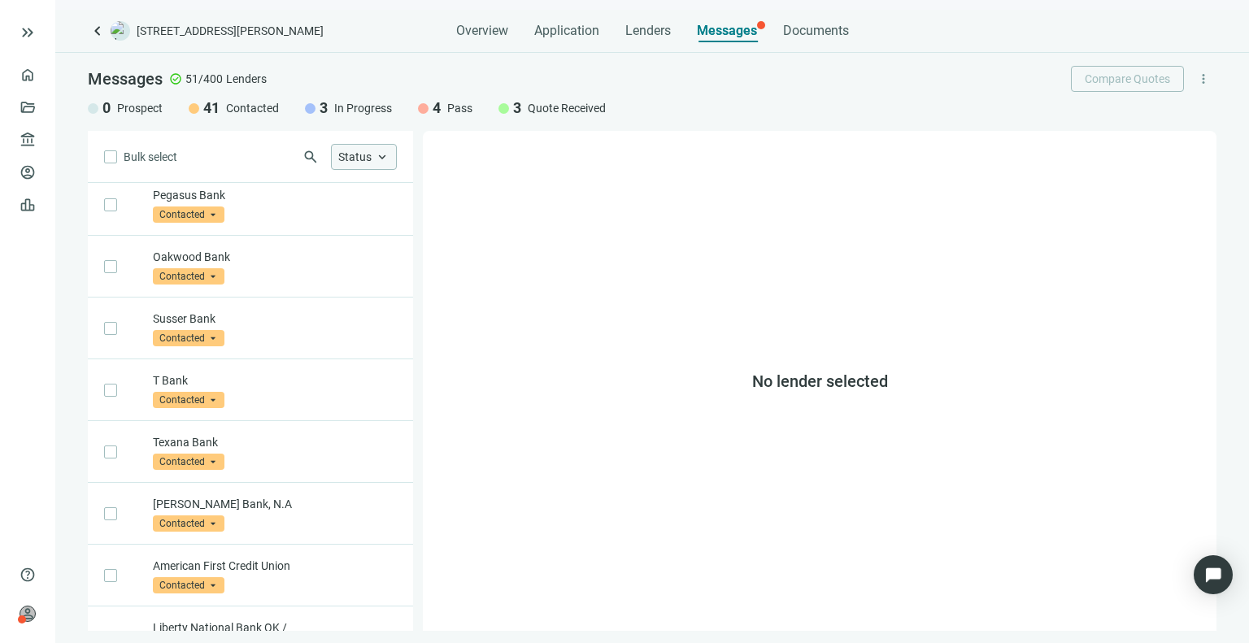
scroll to position [836, 0]
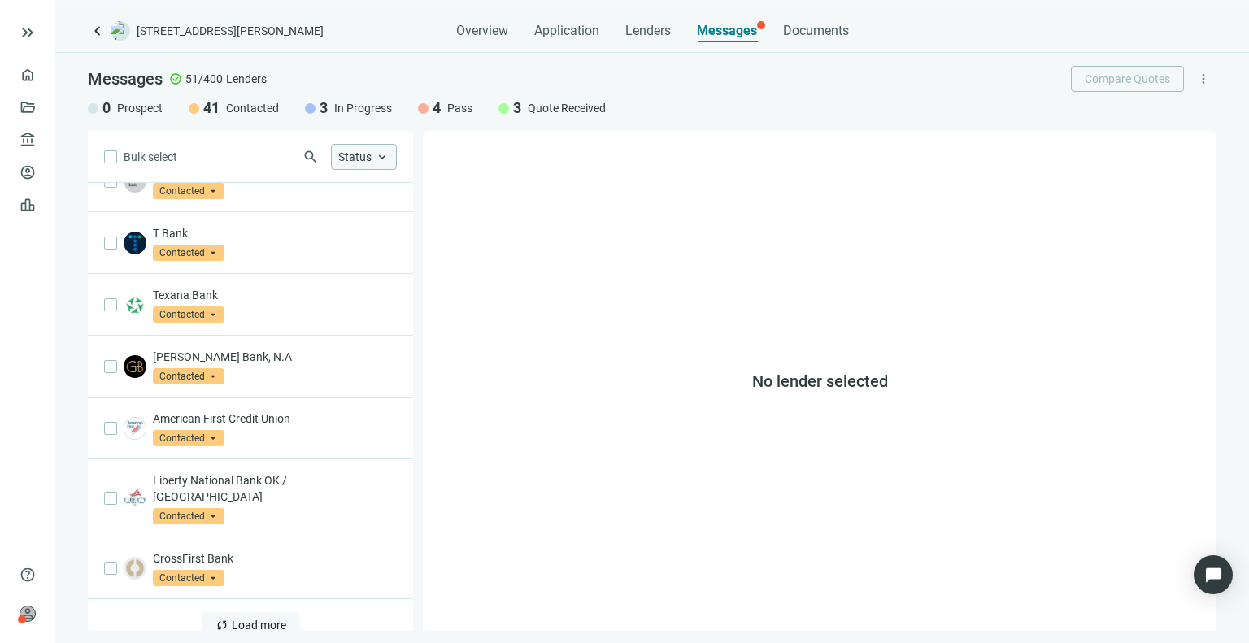
click at [254, 619] on span "Load more" at bounding box center [259, 625] width 54 height 13
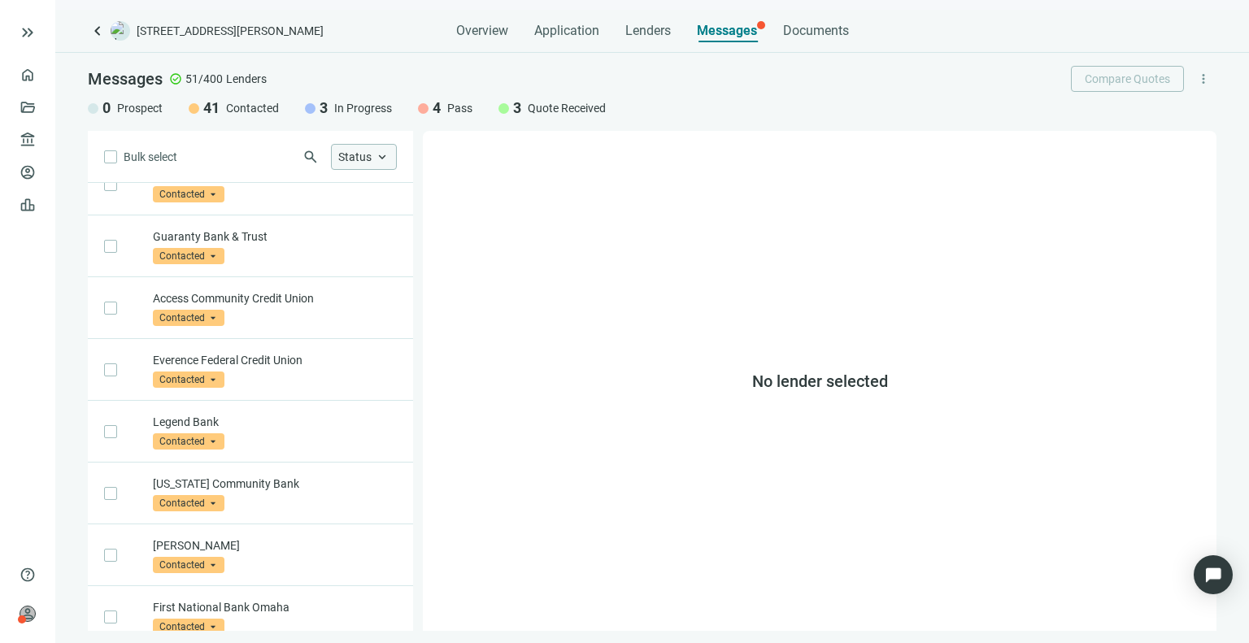
scroll to position [2068, 0]
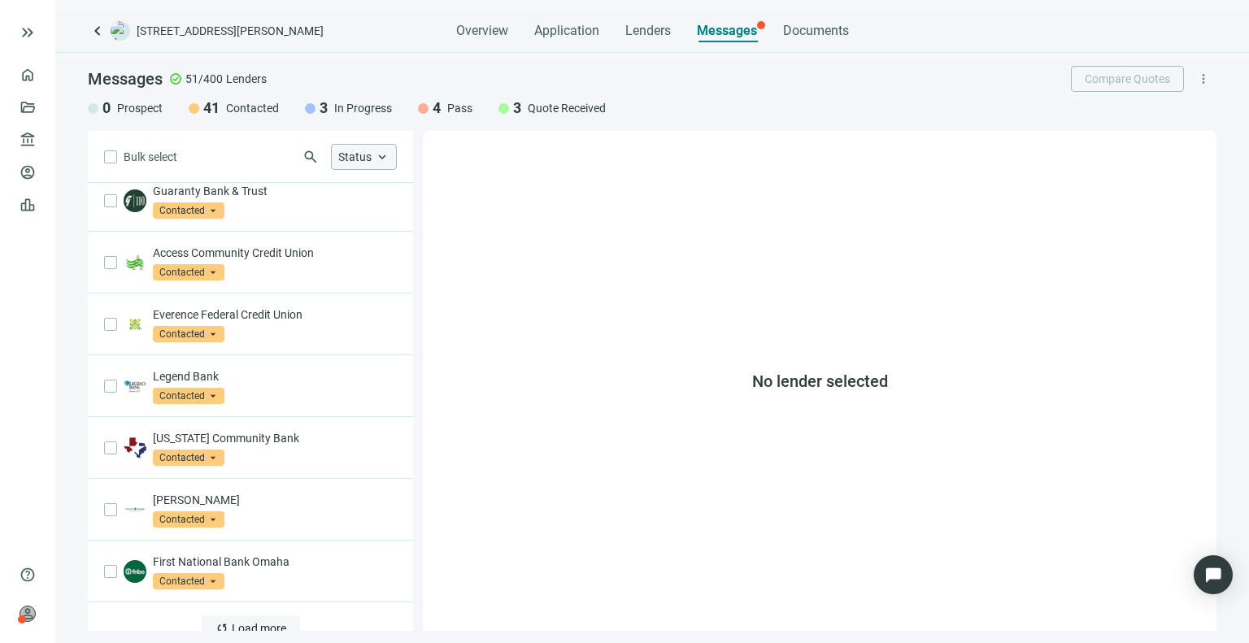
click at [267, 622] on span "Load more" at bounding box center [259, 628] width 54 height 13
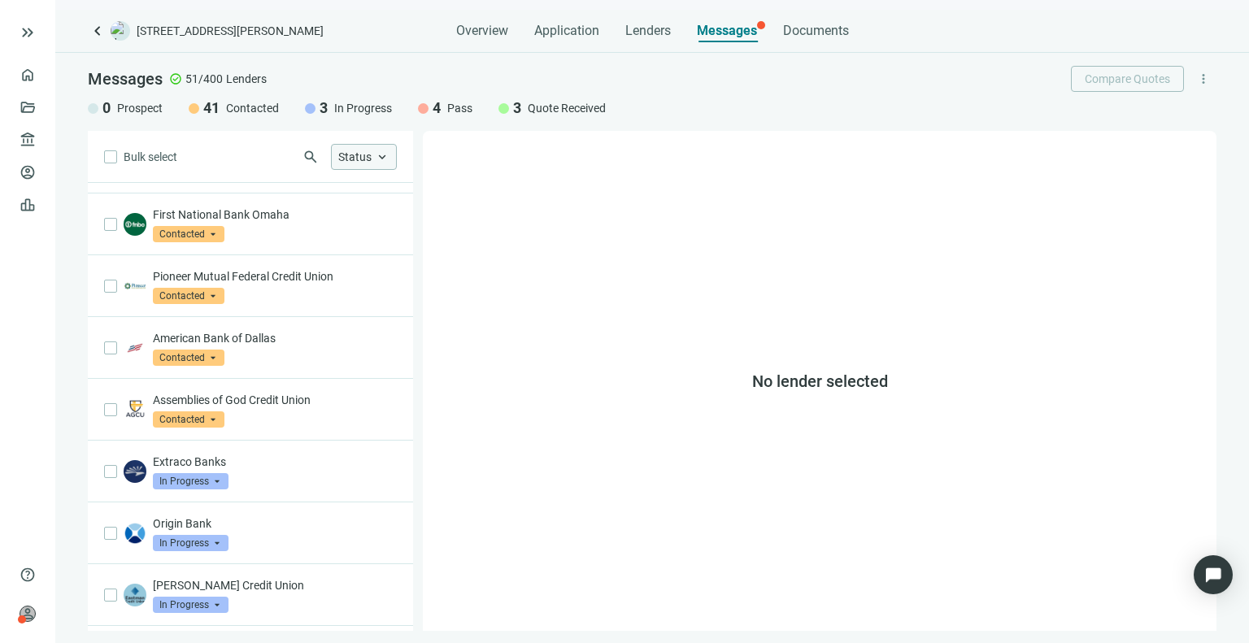
scroll to position [2694, 0]
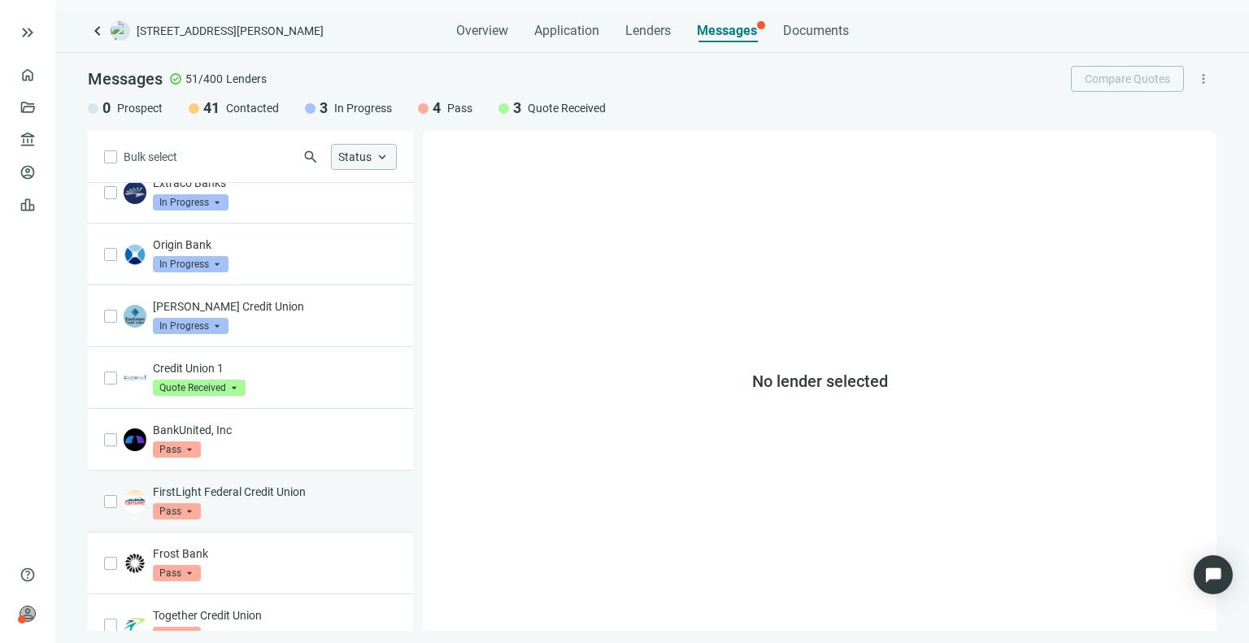
click at [293, 484] on div "FirstLight Federal Credit Union Pass arrow_drop_down" at bounding box center [275, 502] width 244 height 36
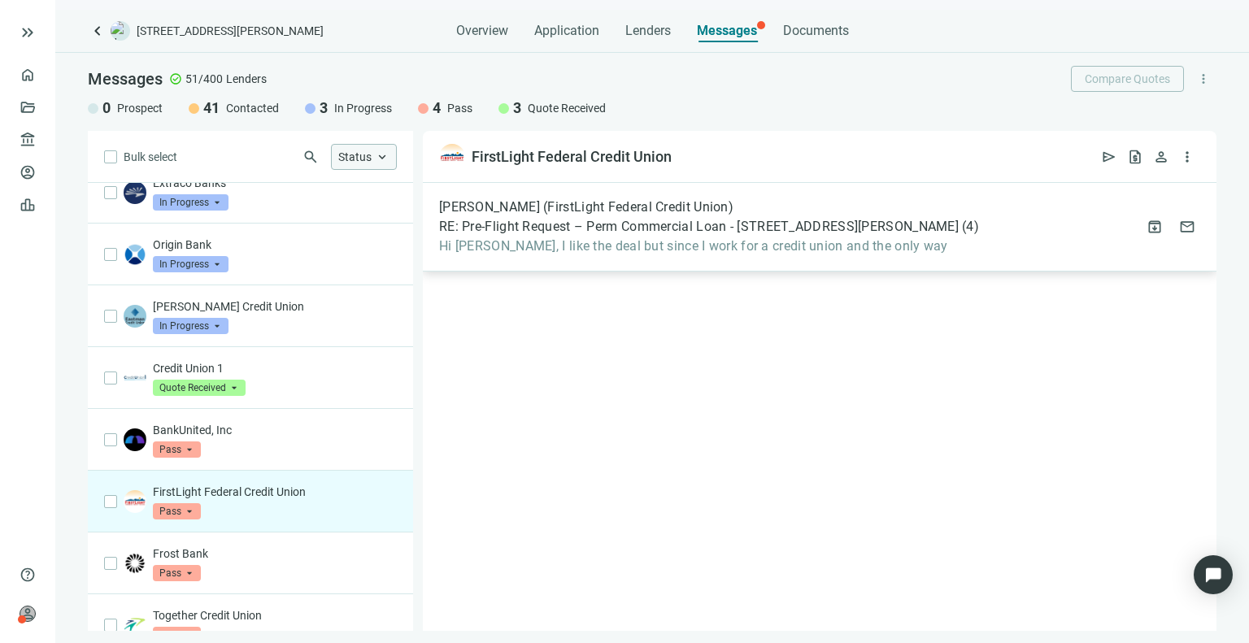
click at [631, 251] on span "Hi [PERSON_NAME], I like the deal but since I work for a credit union and the o…" at bounding box center [709, 246] width 540 height 16
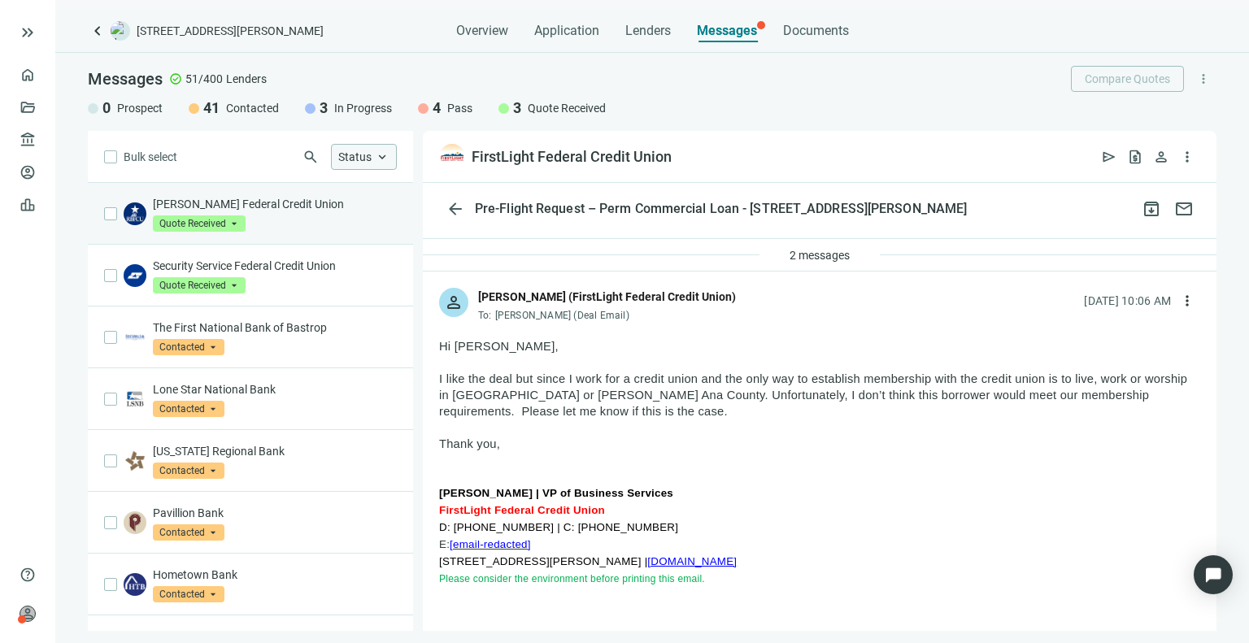
click at [326, 224] on div "[PERSON_NAME] Federal Credit Union Quote Received arrow_drop_down" at bounding box center [275, 214] width 244 height 36
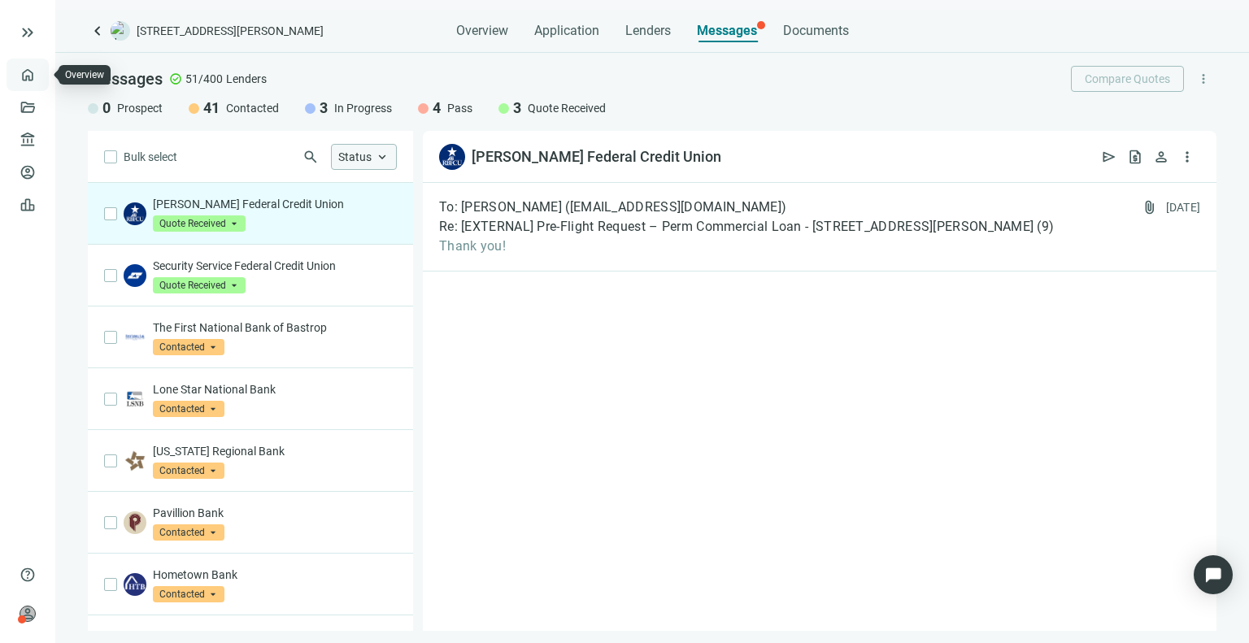
click at [41, 68] on link "Overview" at bounding box center [65, 74] width 48 height 13
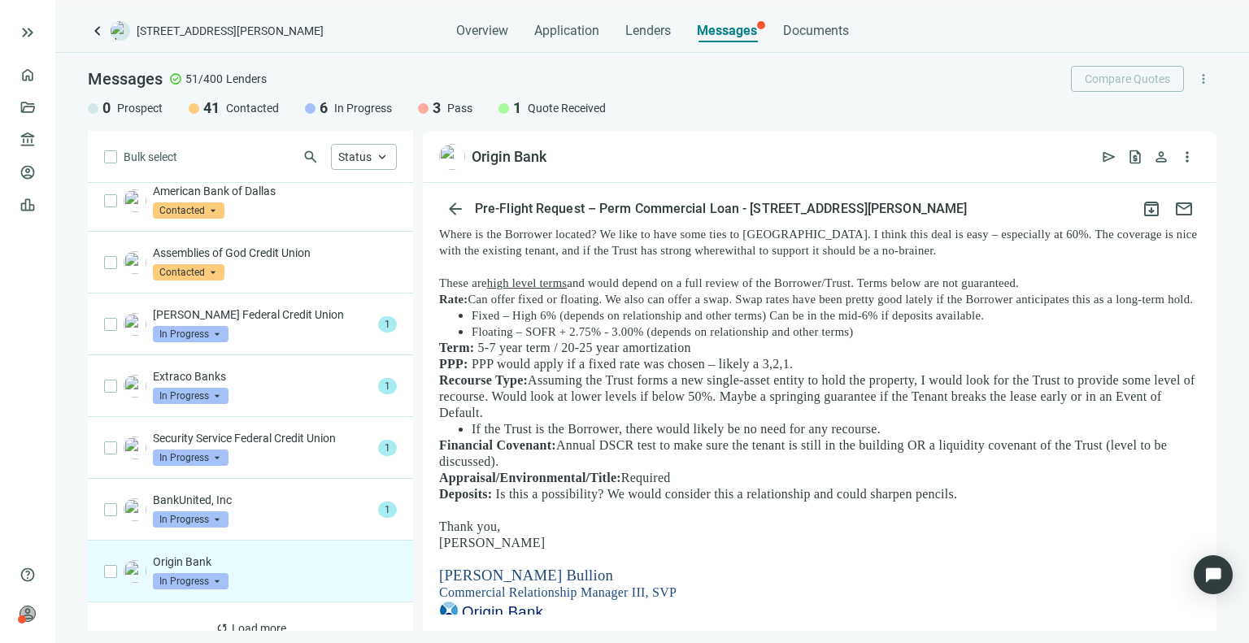
scroll to position [252, 0]
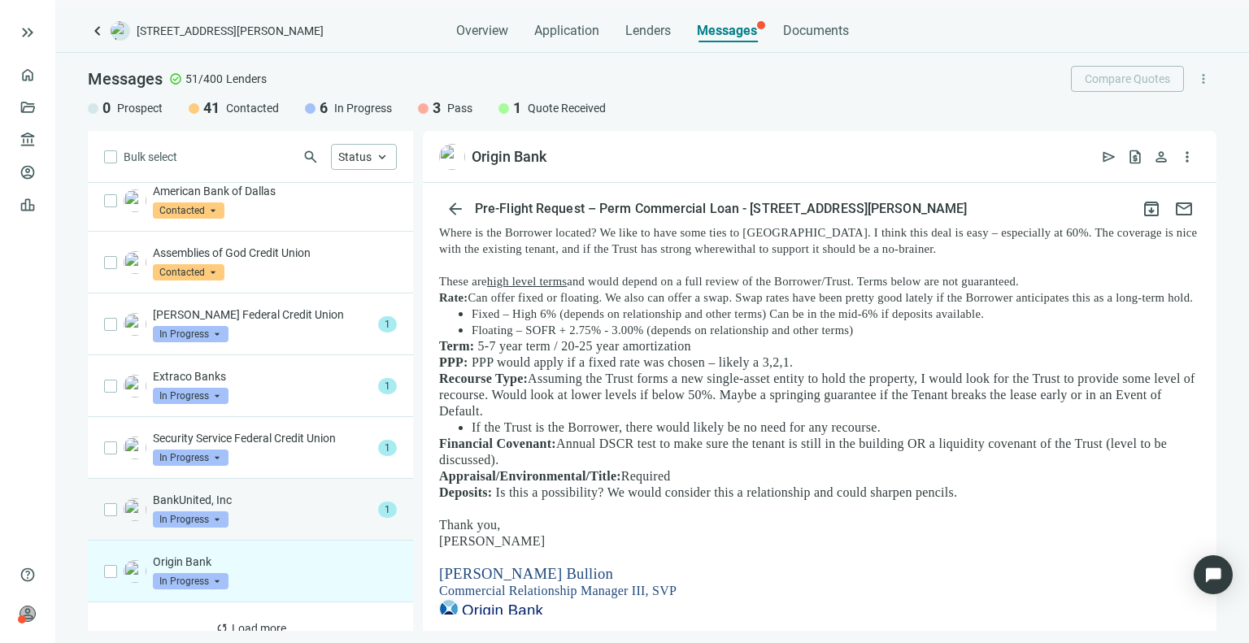
click at [273, 492] on div "BankUnited, Inc In Progress arrow_drop_down" at bounding box center [262, 510] width 219 height 36
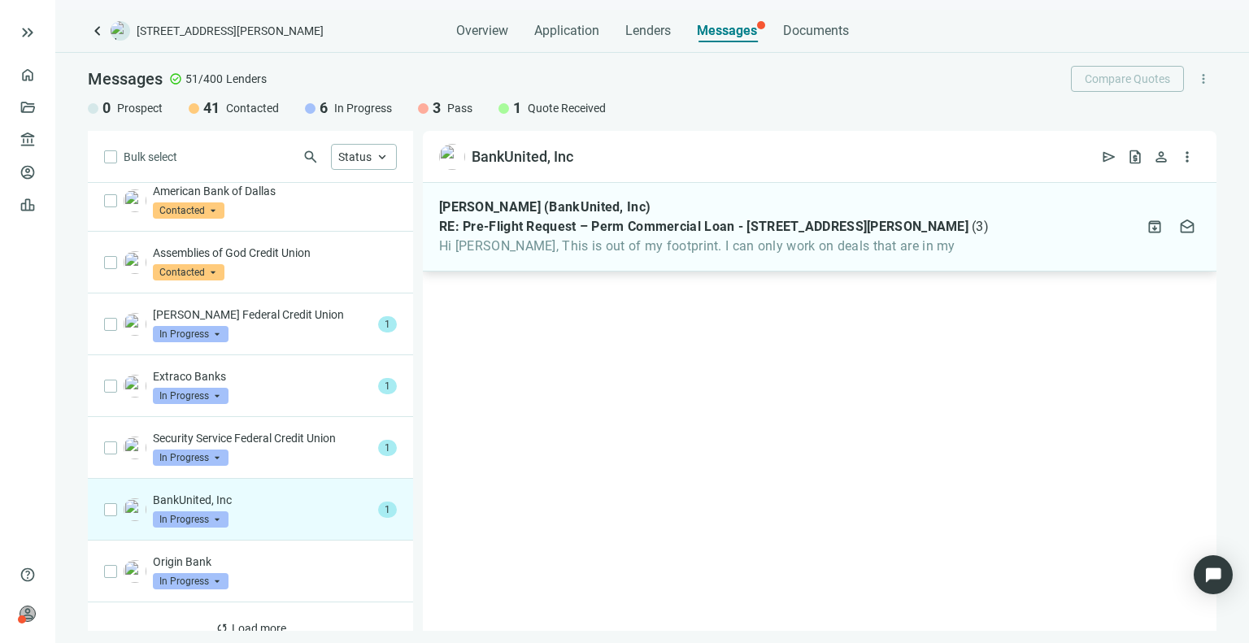
click at [517, 222] on span "RE: Pre-Flight Request – Perm Commercial Loan - [STREET_ADDRESS][PERSON_NAME]" at bounding box center [703, 227] width 529 height 16
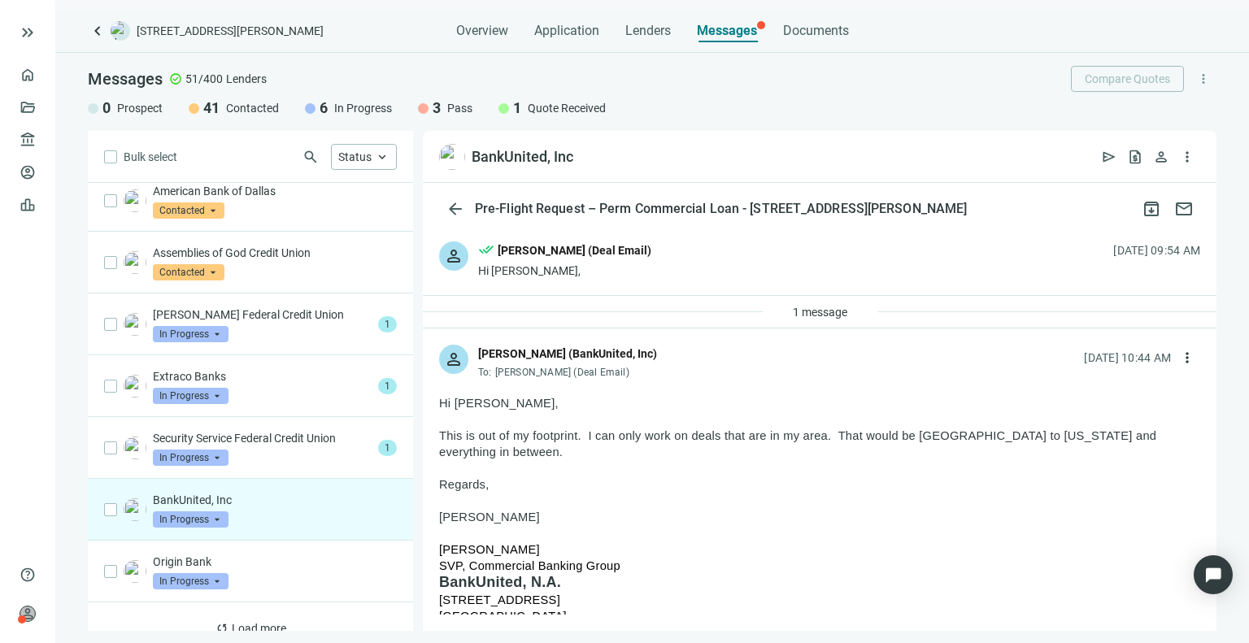
click at [199, 511] on span "In Progress" at bounding box center [191, 519] width 76 height 16
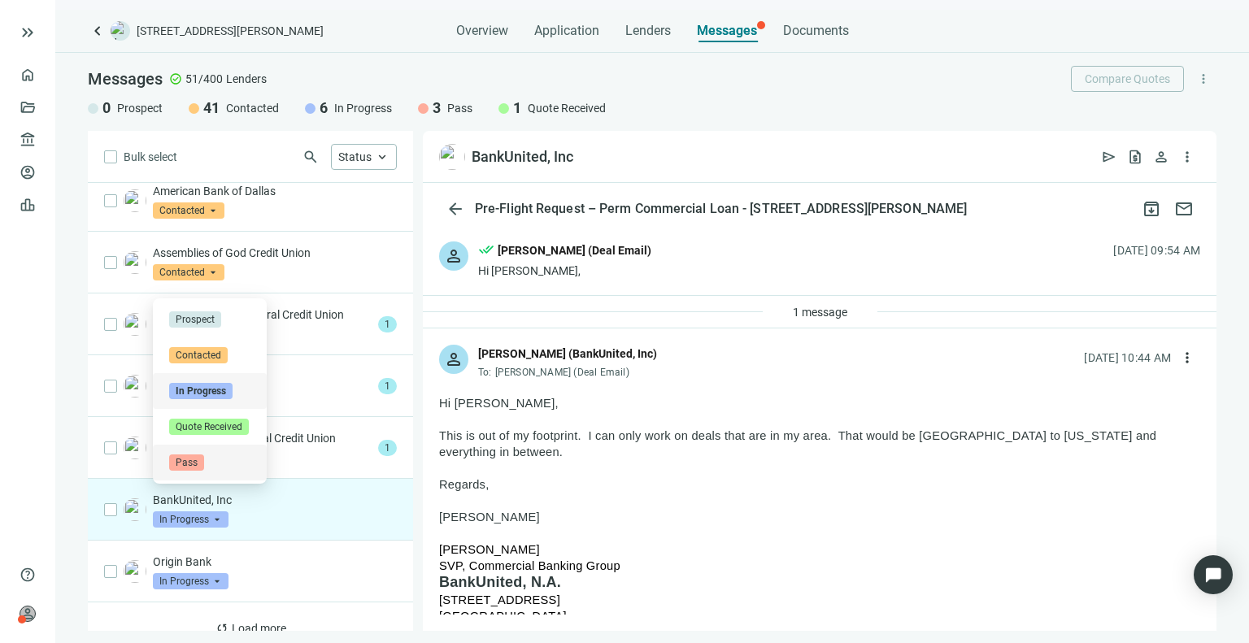
click at [222, 454] on div "Pass" at bounding box center [210, 463] width 114 height 36
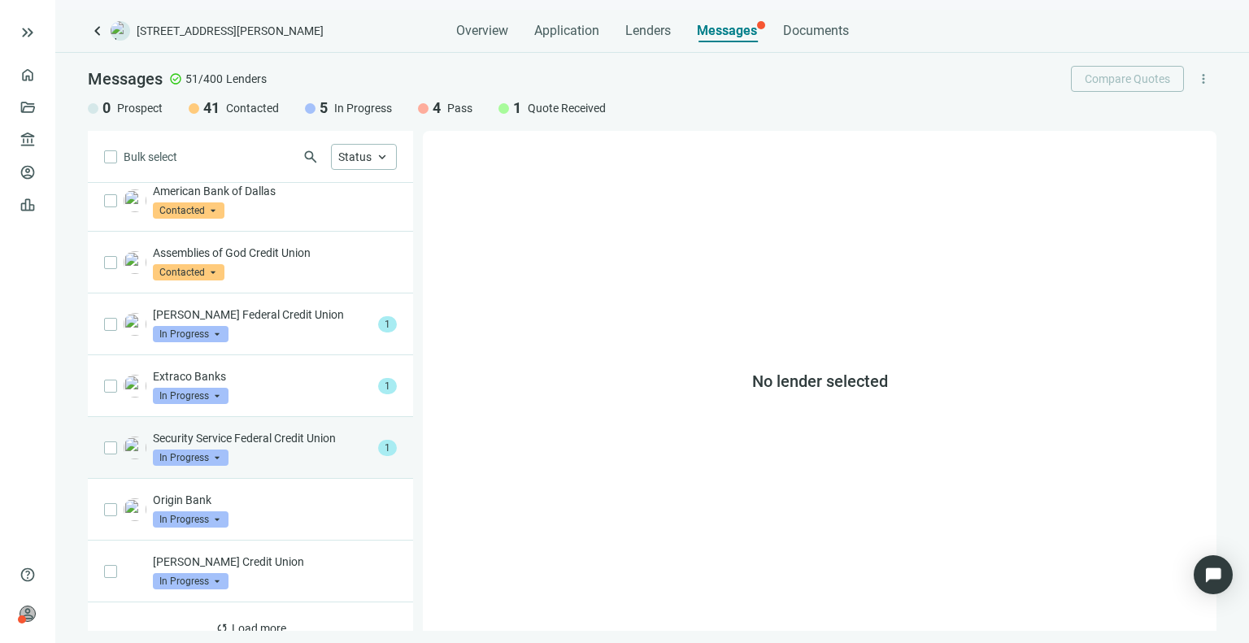
click at [276, 430] on div "Security Service Federal Credit Union In Progress arrow_drop_down" at bounding box center [262, 448] width 219 height 36
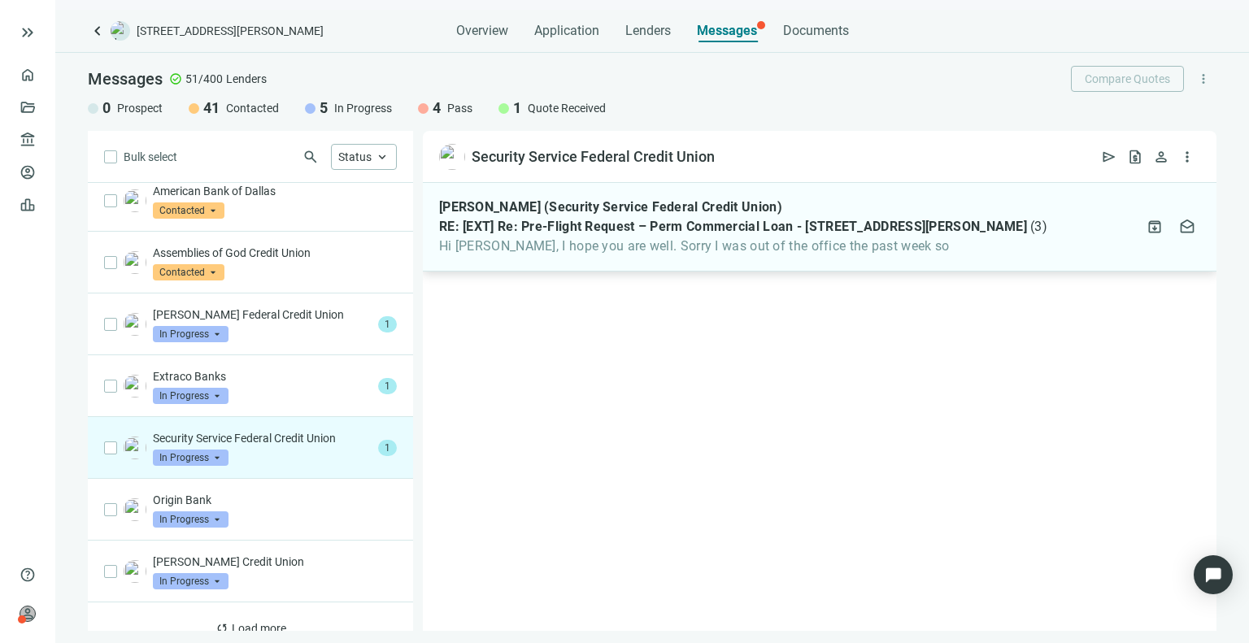
click at [594, 250] on span "Hi [PERSON_NAME], I hope you are well. Sorry I was out of the office the past w…" at bounding box center [743, 246] width 608 height 16
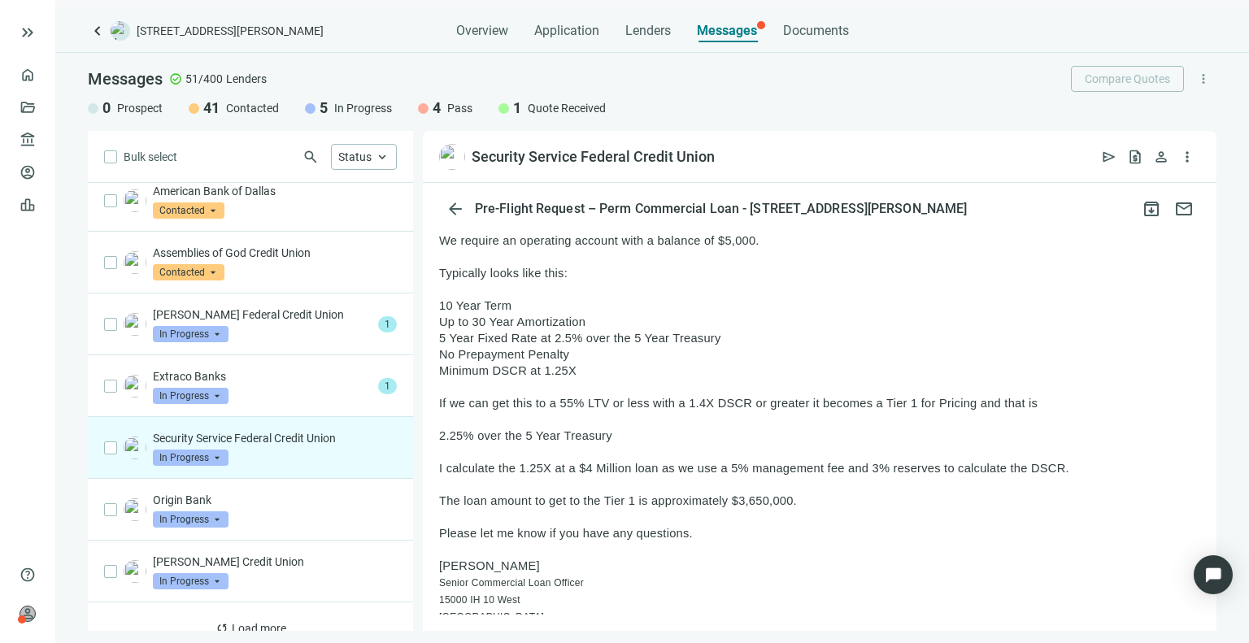
scroll to position [293, 0]
click at [167, 449] on span "In Progress" at bounding box center [191, 457] width 76 height 16
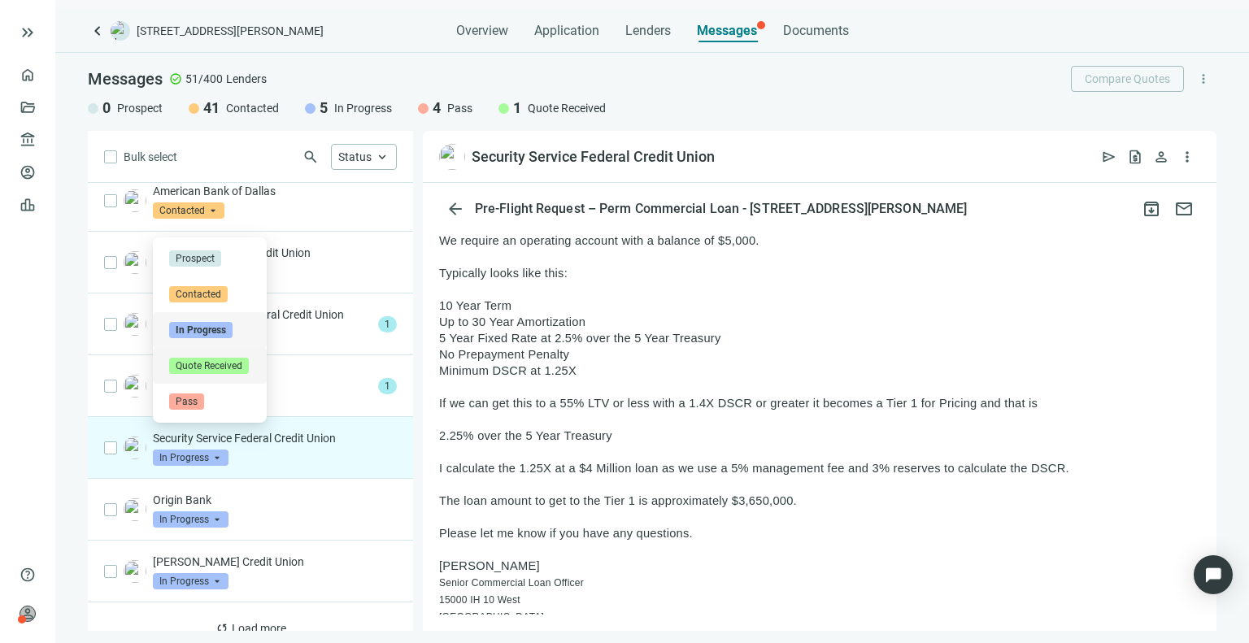
click at [205, 361] on span "Quote Received" at bounding box center [209, 366] width 80 height 16
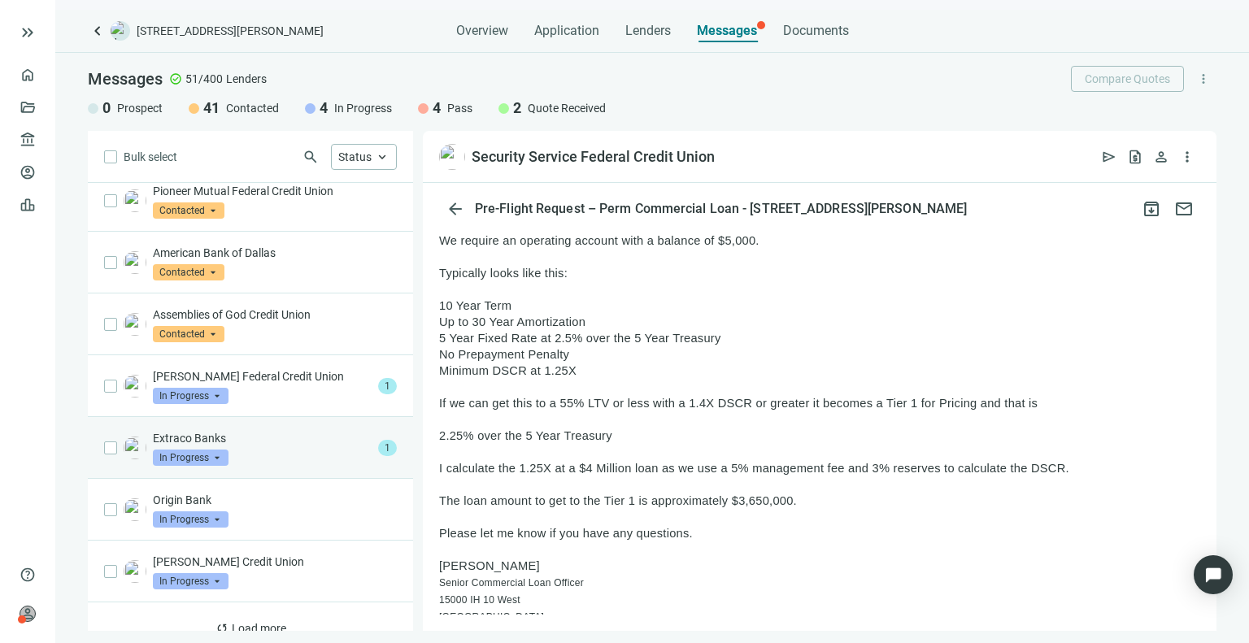
click at [266, 430] on p "Extraco Banks" at bounding box center [262, 438] width 219 height 16
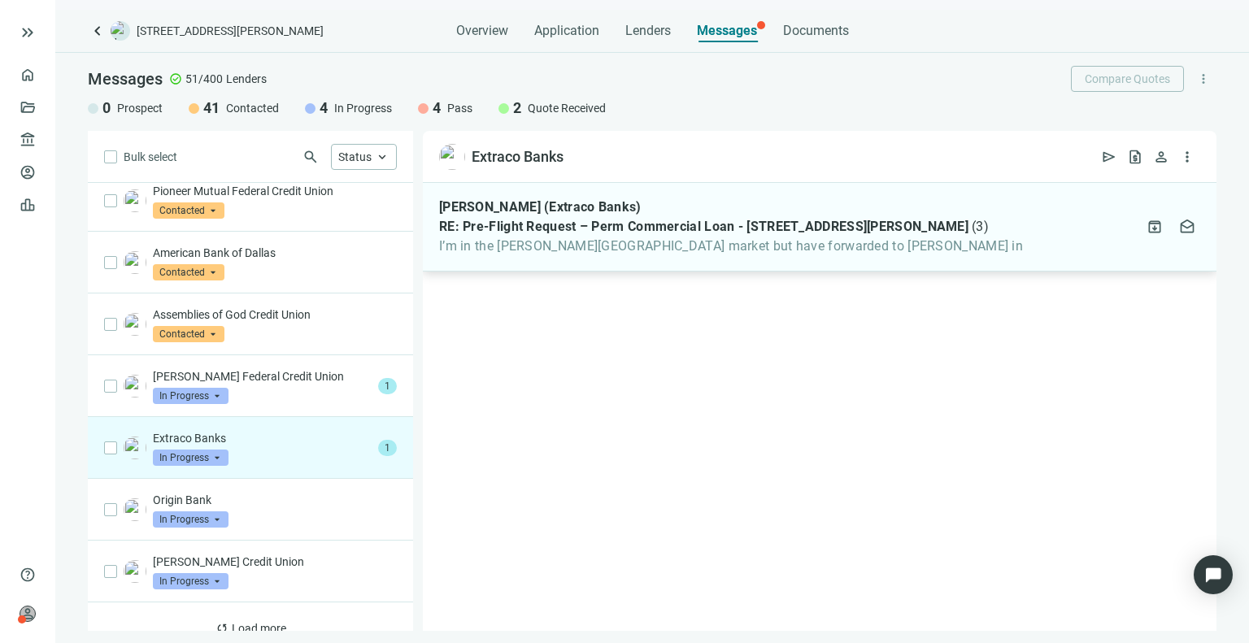
click at [504, 223] on span "RE: Pre-Flight Request – Perm Commercial Loan - [STREET_ADDRESS][PERSON_NAME]" at bounding box center [703, 227] width 529 height 16
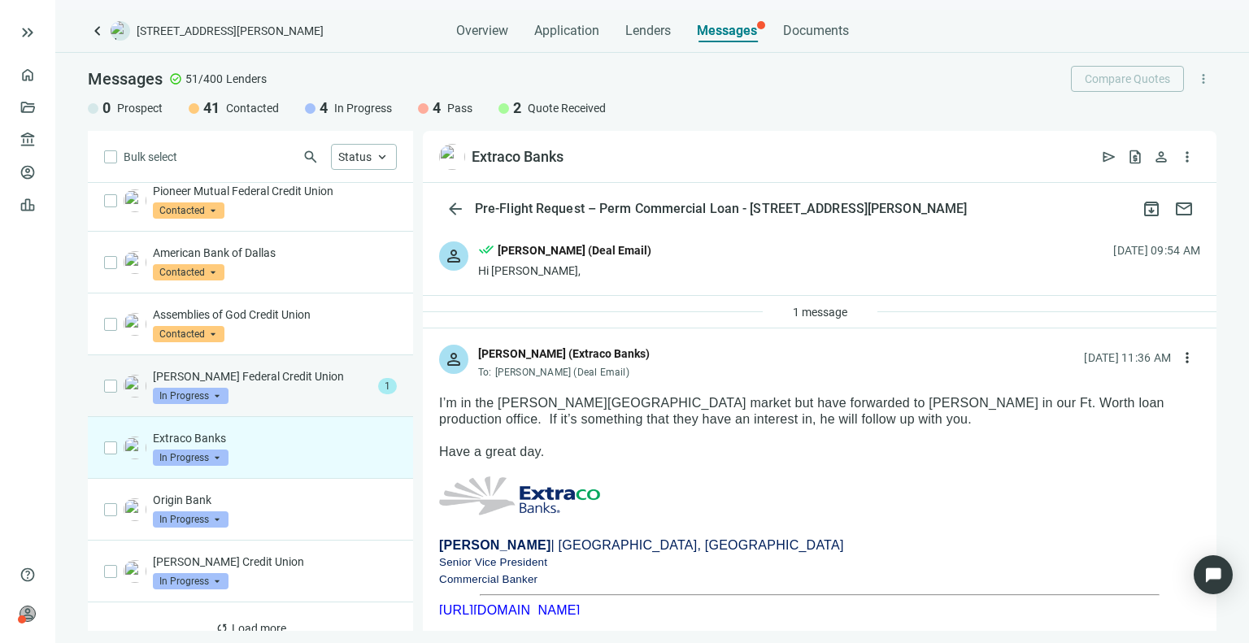
click at [306, 368] on p "[PERSON_NAME] Federal Credit Union" at bounding box center [262, 376] width 219 height 16
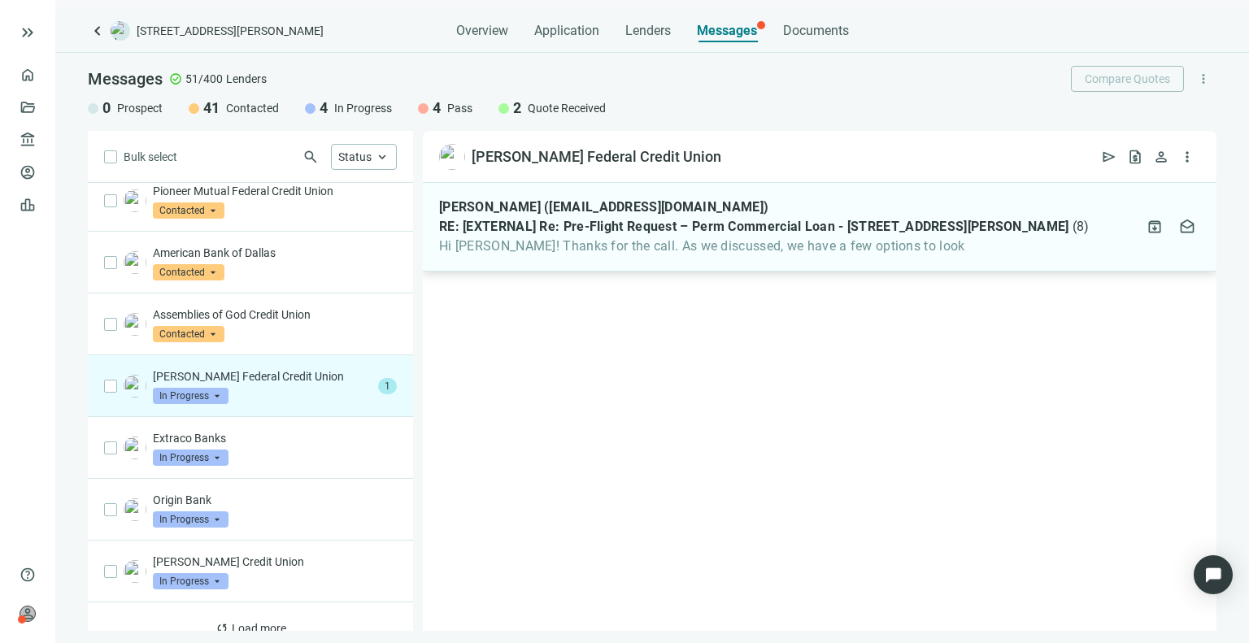
click at [621, 253] on span "Hi [PERSON_NAME]! Thanks for the call. As we discussed, we have a few options t…" at bounding box center [764, 246] width 650 height 16
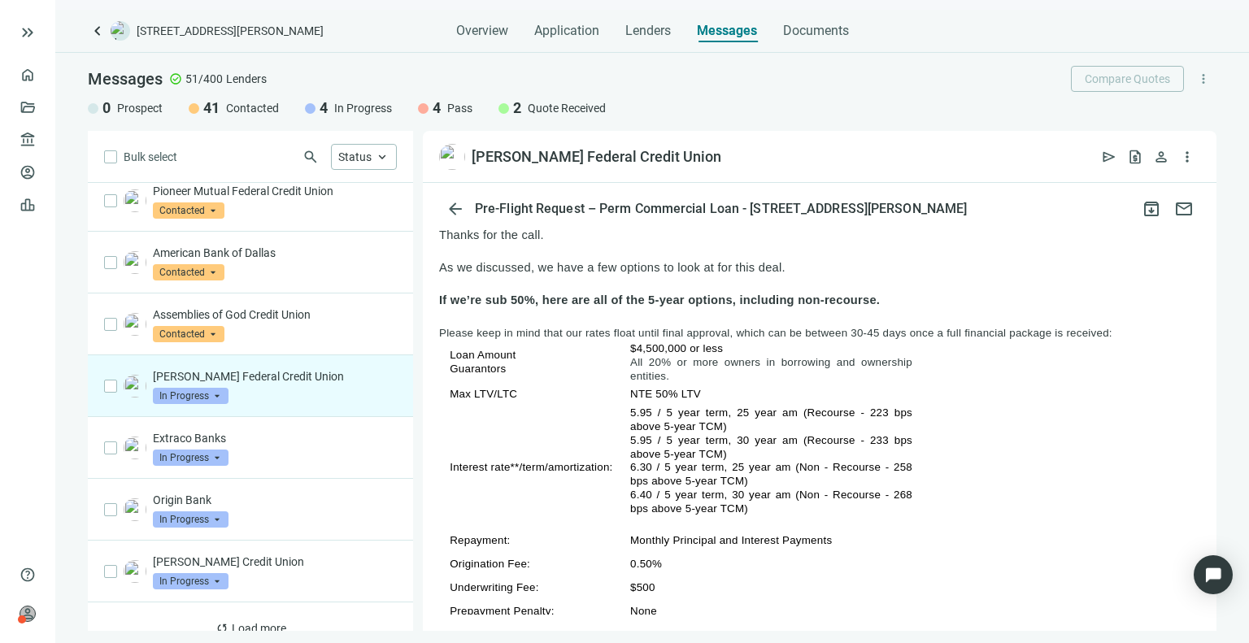
scroll to position [218, 0]
click at [219, 388] on span "In Progress" at bounding box center [191, 396] width 76 height 16
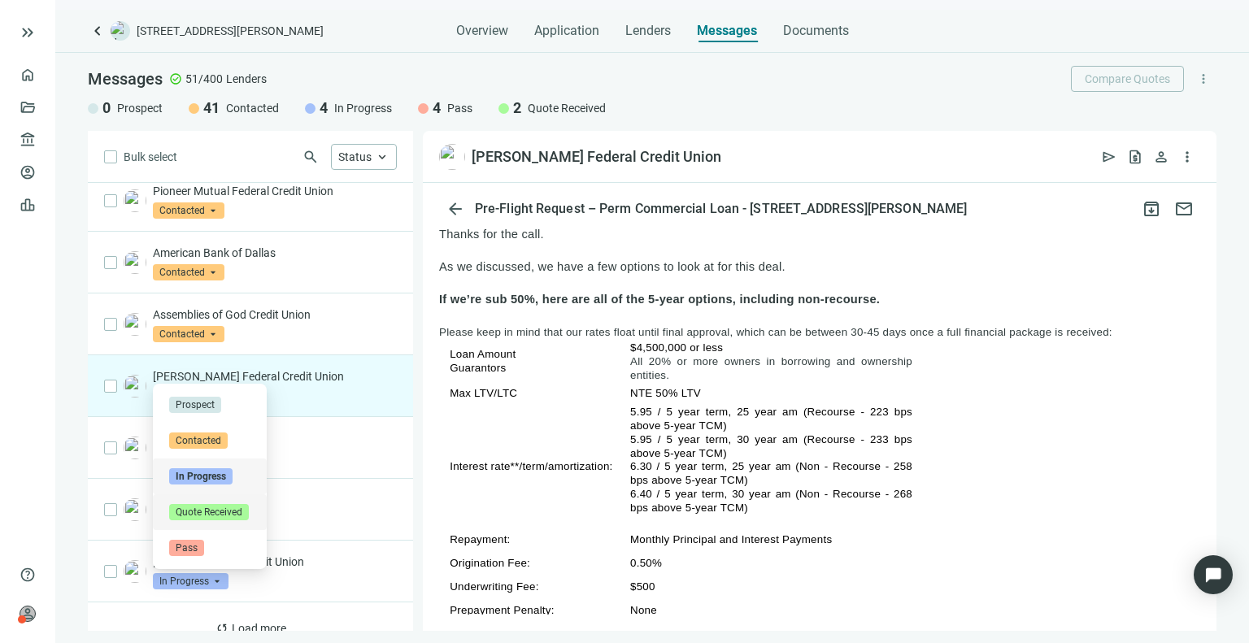
click at [234, 509] on span "Quote Received" at bounding box center [209, 512] width 80 height 16
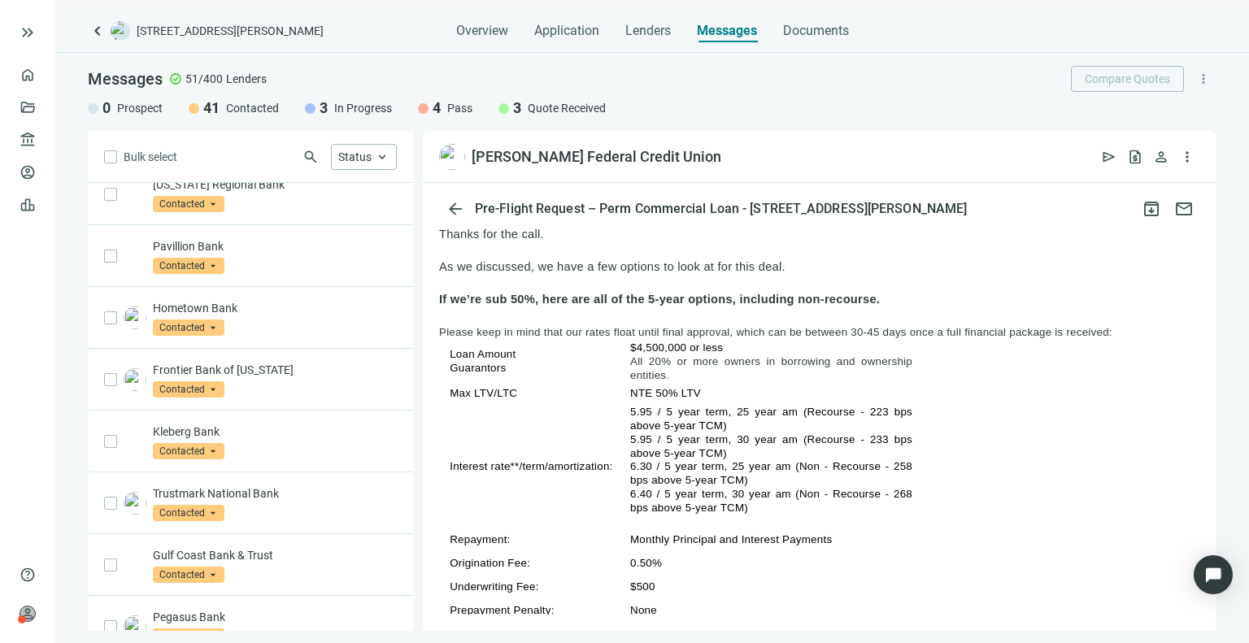
scroll to position [0, 0]
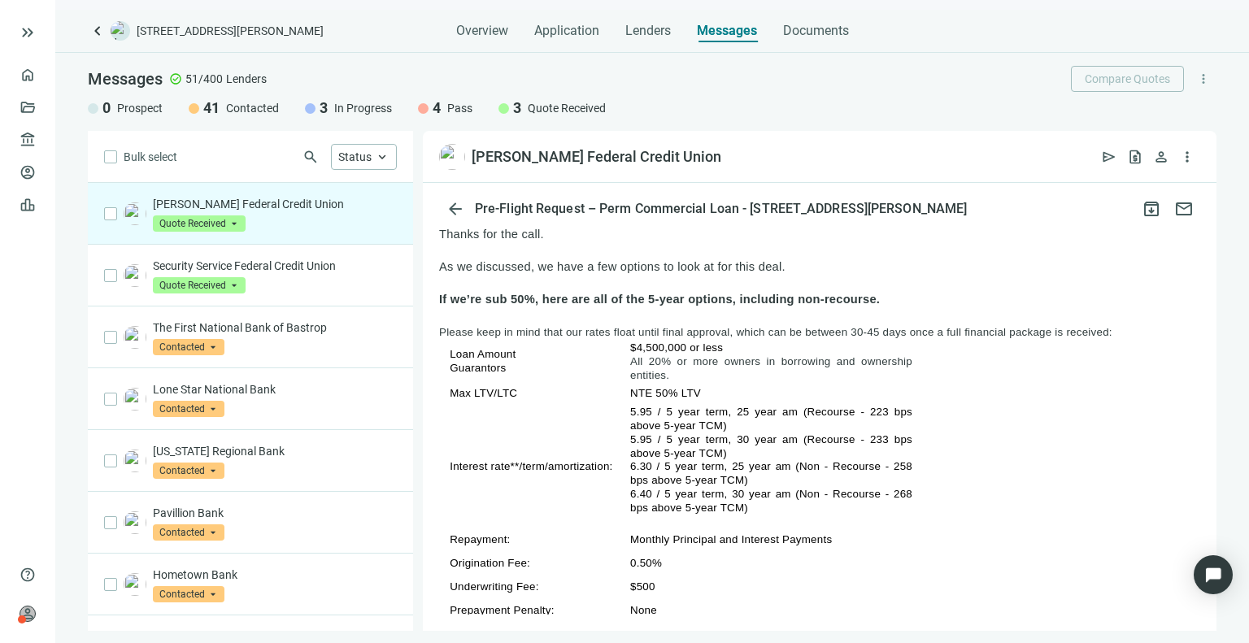
click at [293, 228] on div "Randolph-Brooks Federal Credit Union Quote Received arrow_drop_down in_progress…" at bounding box center [275, 214] width 244 height 36
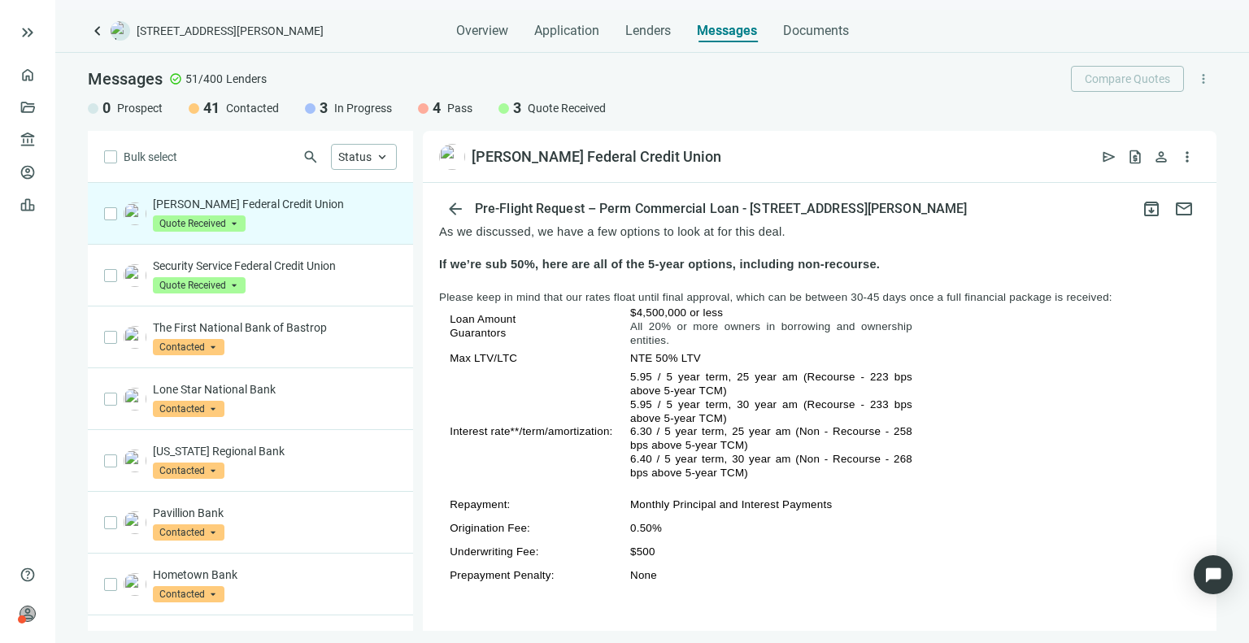
click at [557, 326] on p "Guarantors" at bounding box center [533, 333] width 168 height 14
click at [41, 71] on link "Overview" at bounding box center [65, 74] width 48 height 13
